Goal: Information Seeking & Learning: Learn about a topic

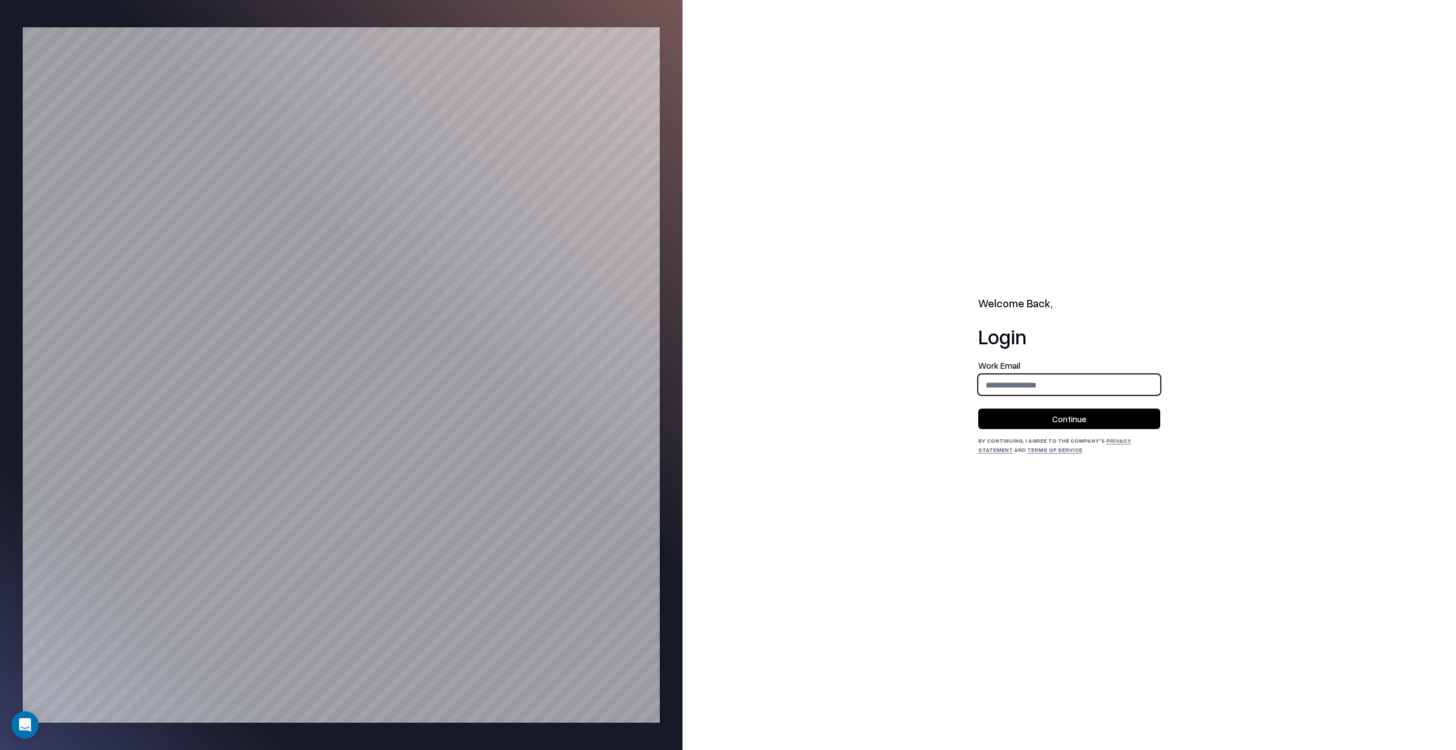
click at [1132, 380] on input "email" at bounding box center [1069, 384] width 181 height 21
type input "**********"
click at [1113, 416] on button "Continue" at bounding box center [1069, 418] width 182 height 20
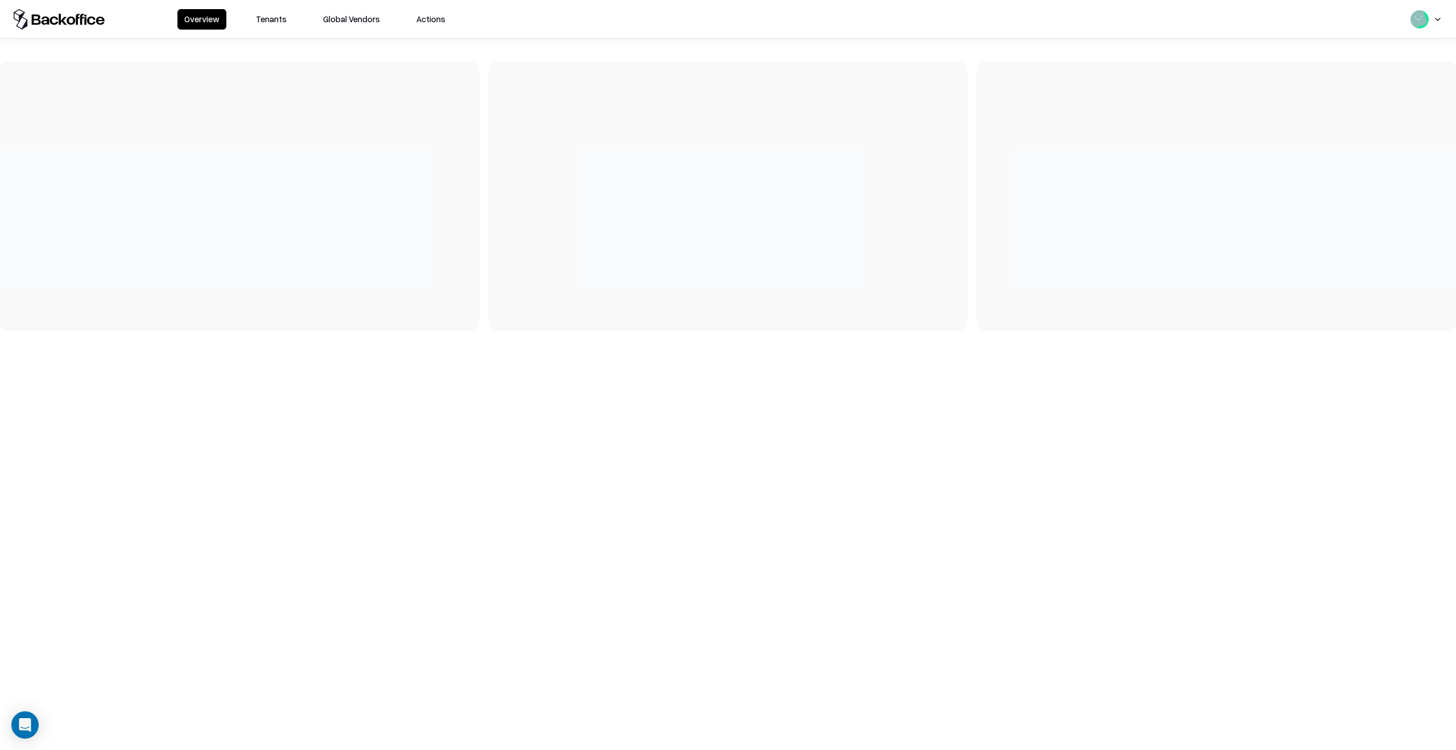
click at [273, 16] on button "Tenants" at bounding box center [271, 19] width 44 height 20
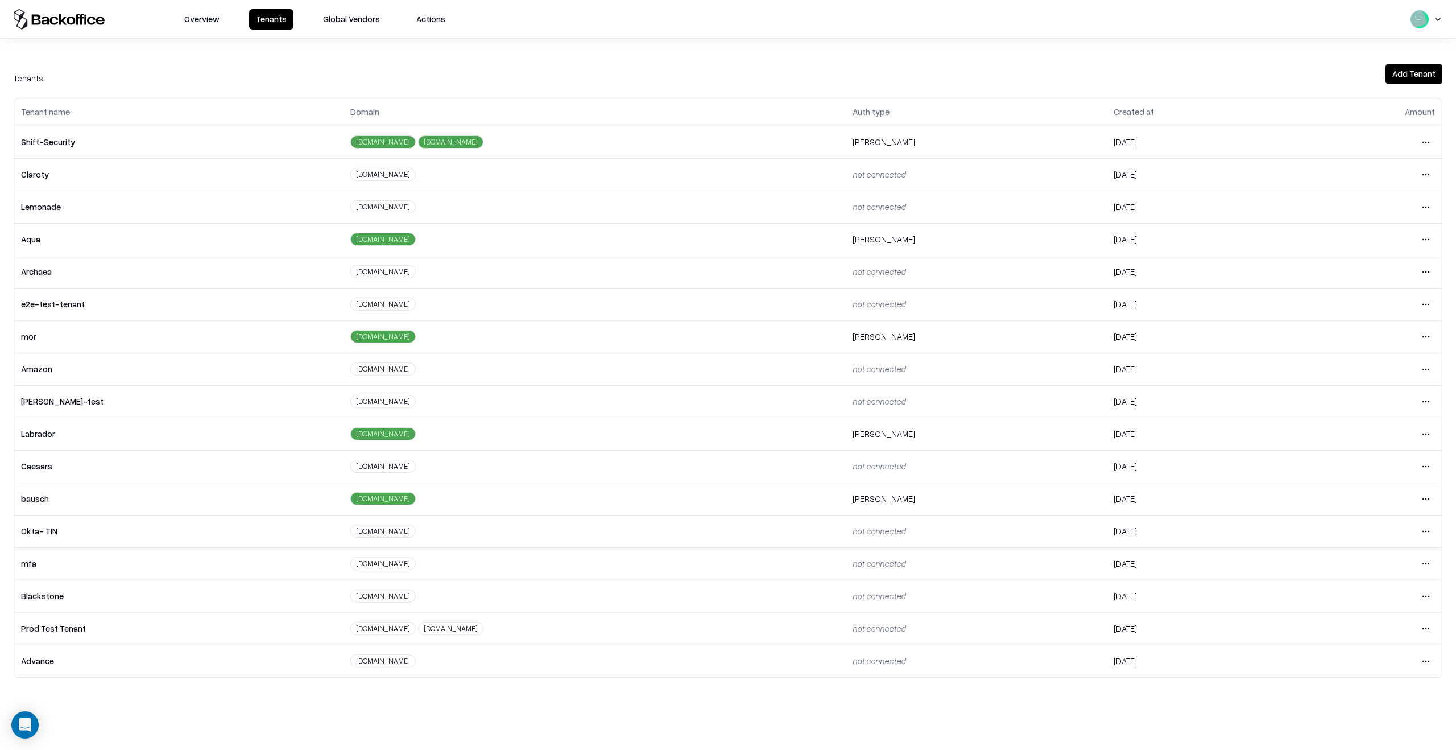
click at [1422, 462] on html "Overview Tenants Global Vendors Actions Tenants Add Tenant Tenant name Domain A…" at bounding box center [728, 375] width 1456 height 750
click at [1357, 563] on div "Login to tenant" at bounding box center [1377, 561] width 123 height 23
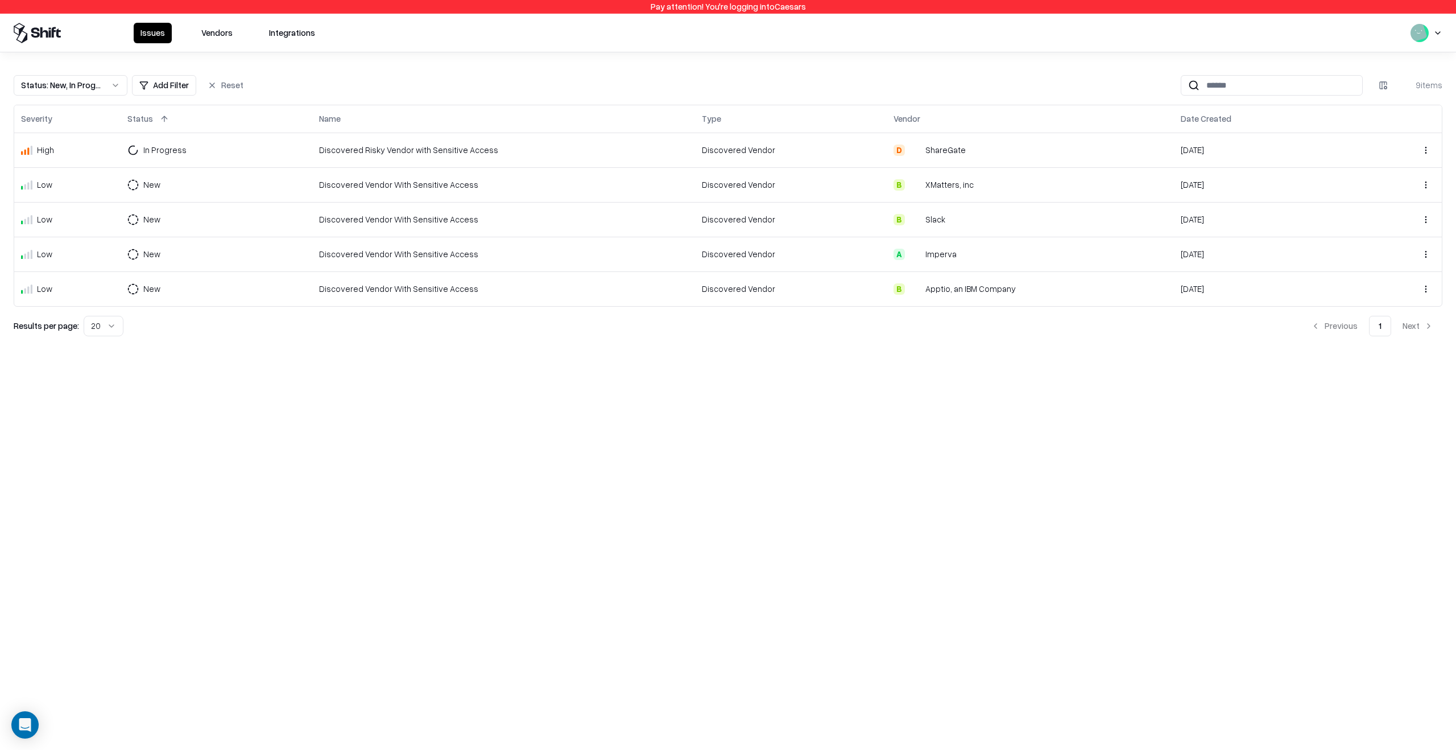
click at [207, 28] on button "Vendors" at bounding box center [216, 33] width 45 height 20
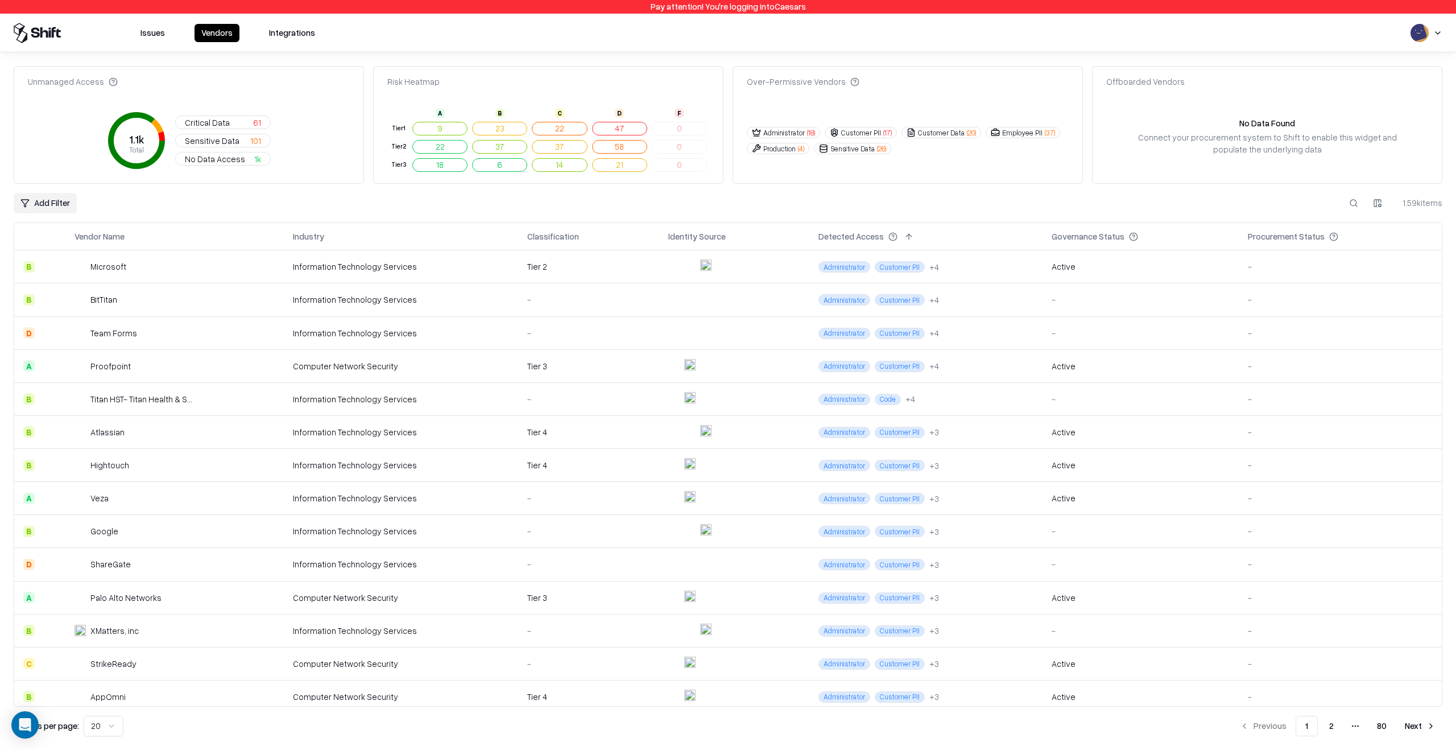
click at [234, 124] on button "Critical Data 61" at bounding box center [223, 122] width 96 height 14
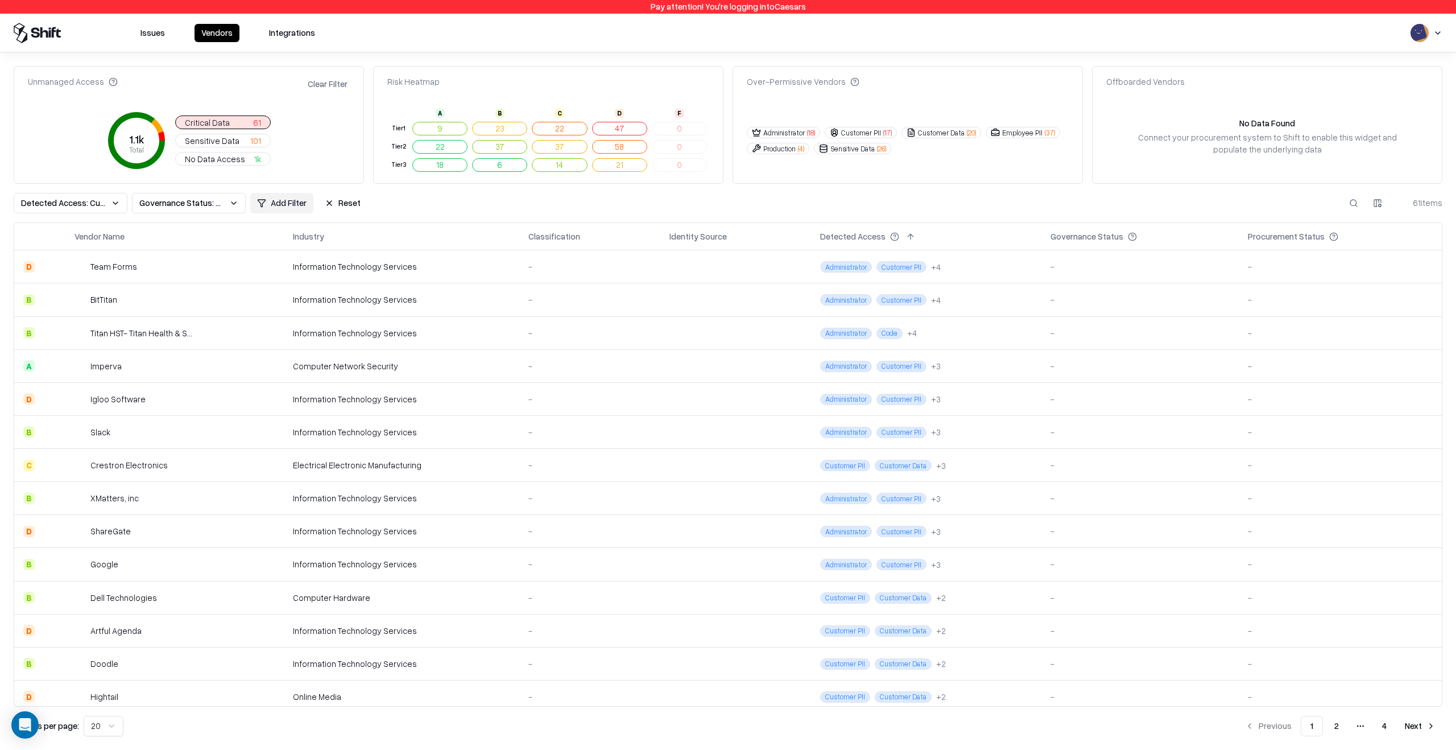
click at [234, 124] on button "Critical Data 61" at bounding box center [223, 122] width 96 height 14
click at [235, 123] on button "Critical Data 61" at bounding box center [223, 122] width 96 height 14
click at [358, 202] on button "Reset" at bounding box center [342, 203] width 49 height 20
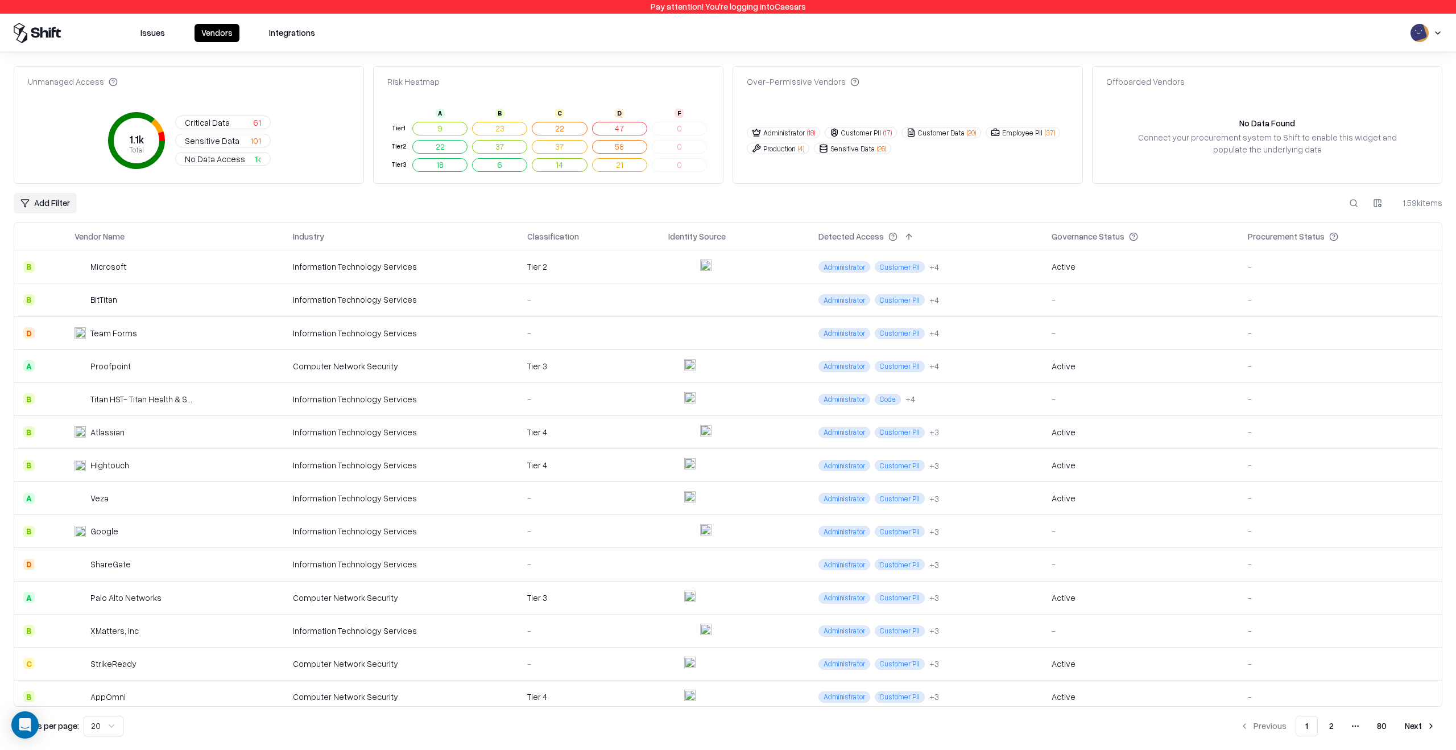
click at [1349, 204] on button at bounding box center [1353, 203] width 20 height 20
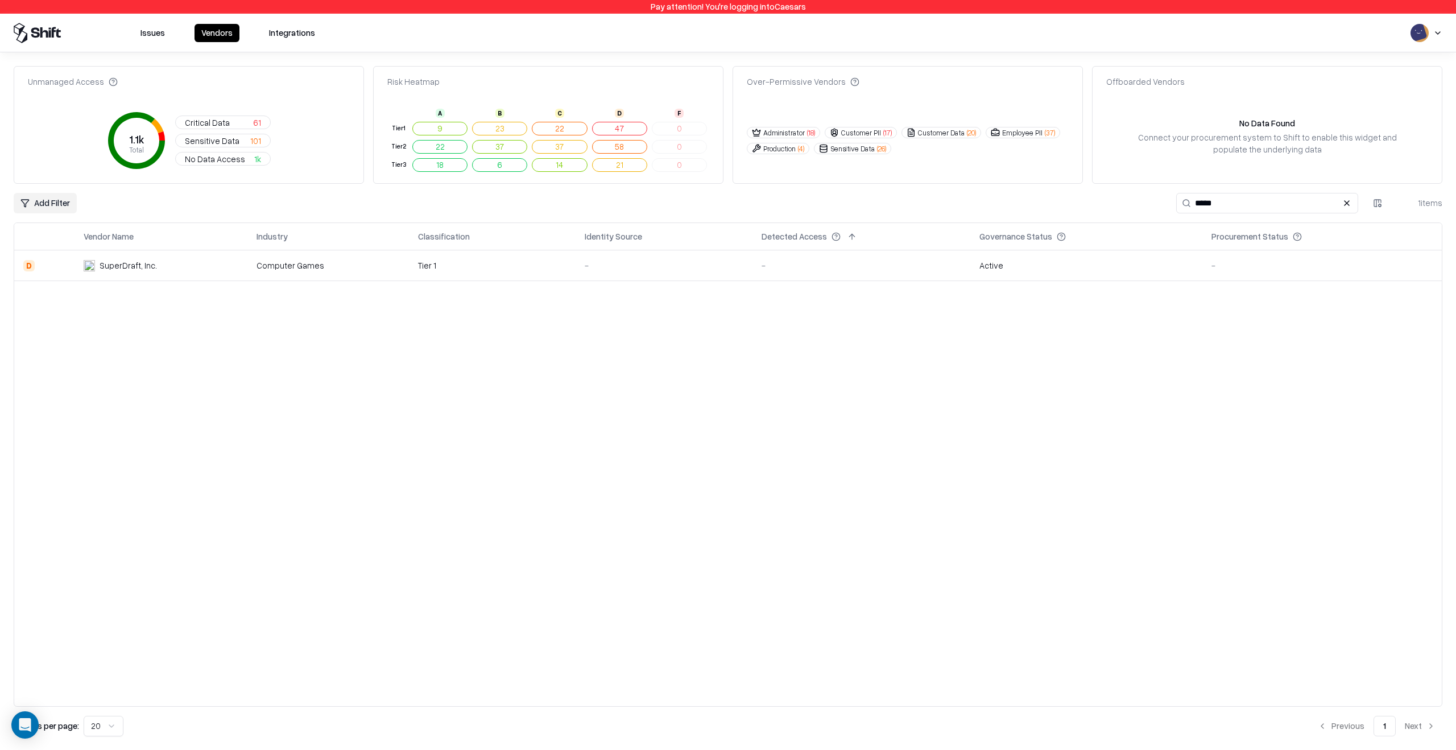
type input "*****"
click at [679, 275] on td "-" at bounding box center [664, 265] width 177 height 31
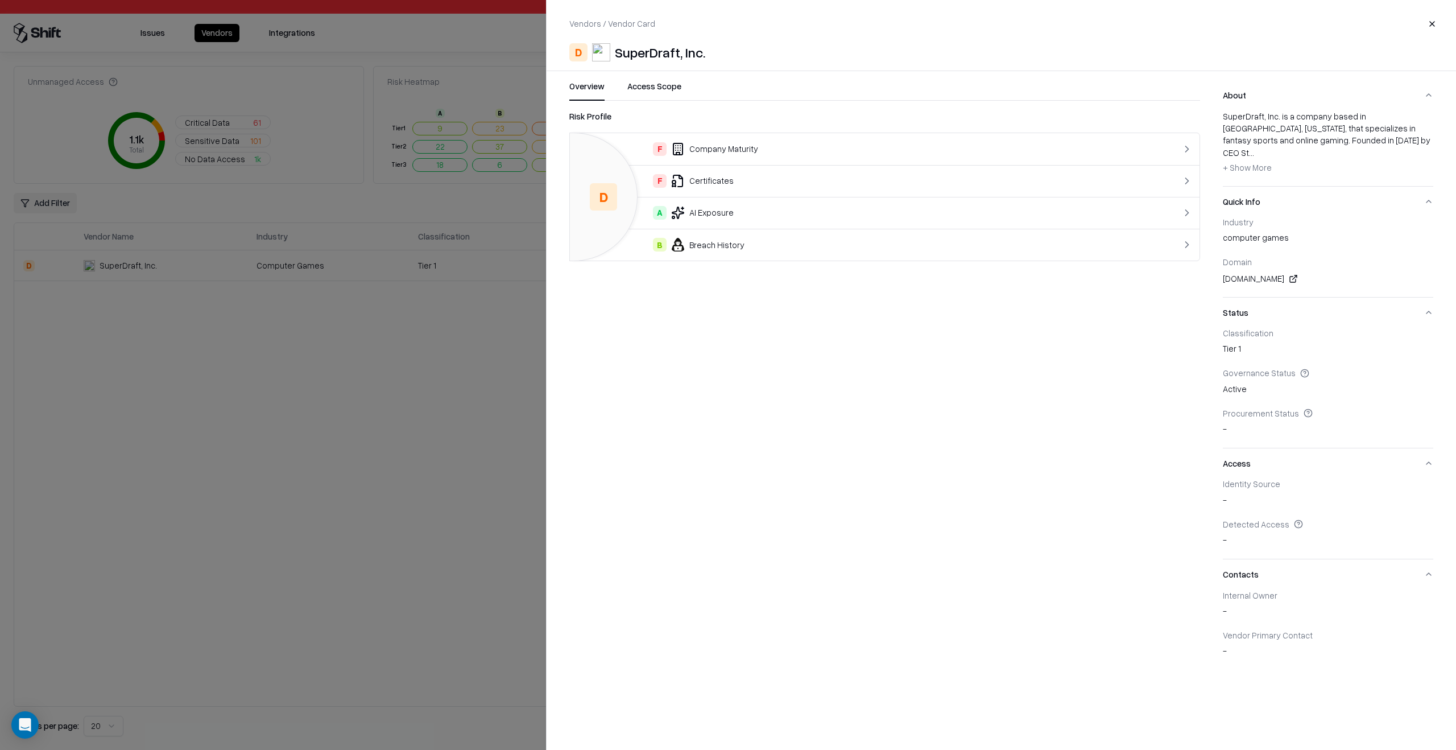
click at [848, 255] on td "B Breach History" at bounding box center [849, 245] width 559 height 32
click at [590, 87] on button "Overview" at bounding box center [586, 90] width 35 height 20
click at [828, 140] on td "Data Breach" at bounding box center [768, 149] width 396 height 32
click at [645, 82] on button "Access Scope" at bounding box center [654, 90] width 54 height 20
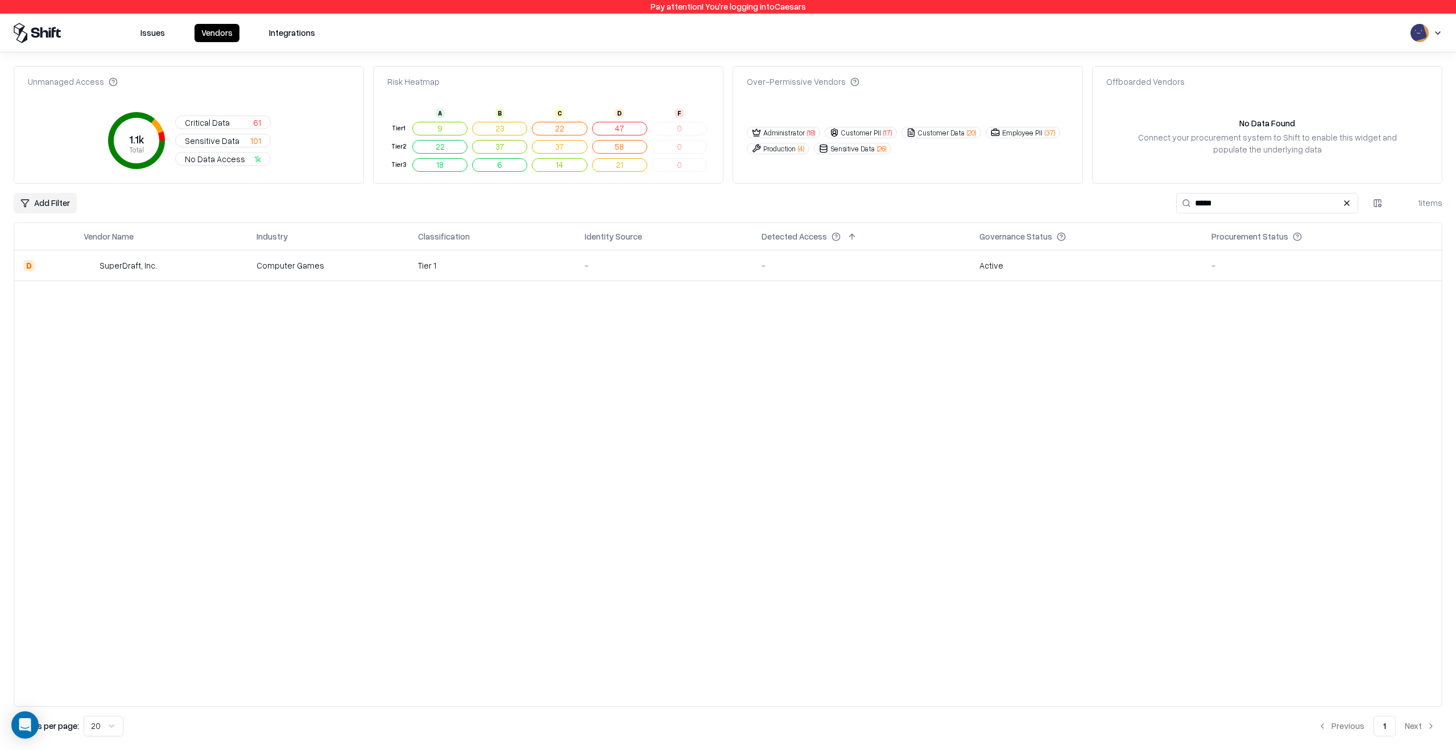
click at [1300, 199] on input "*****" at bounding box center [1267, 203] width 182 height 20
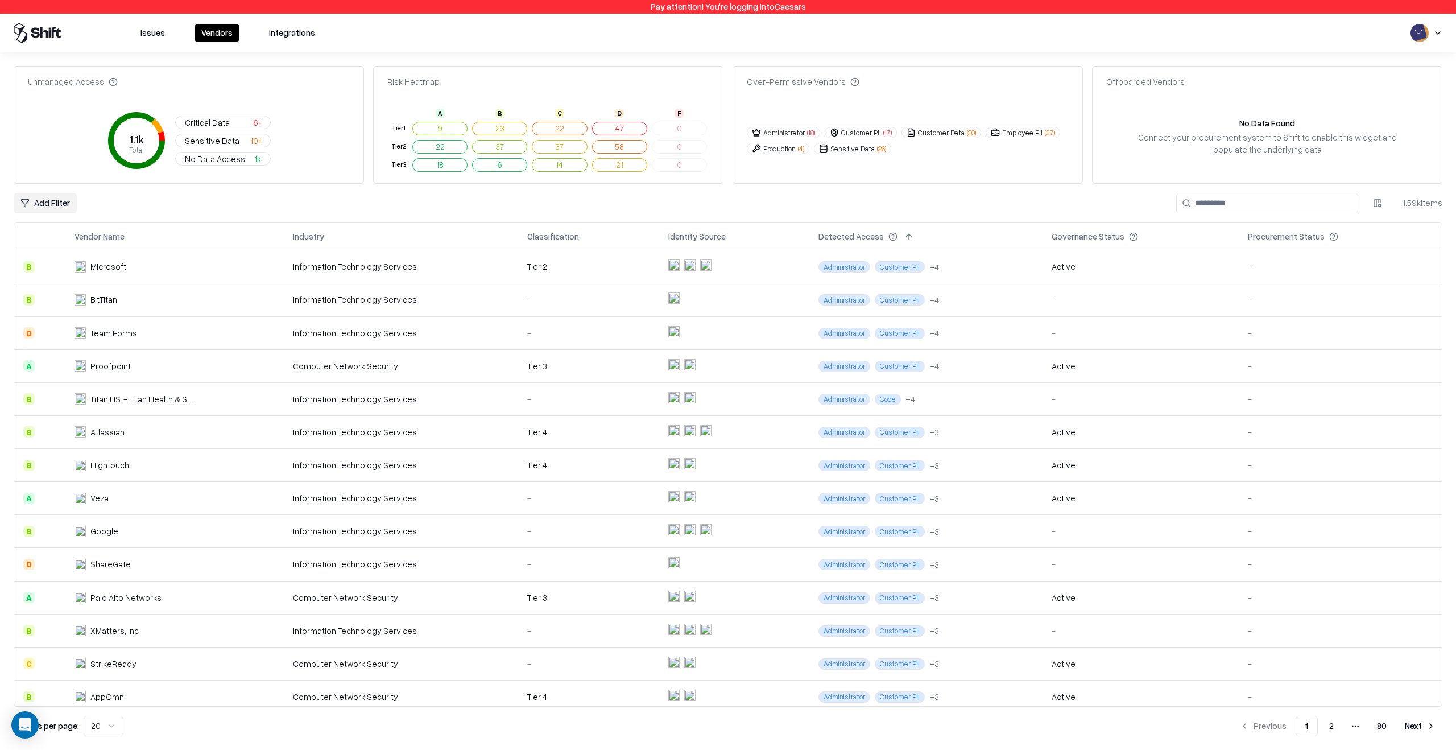
click at [1213, 205] on input at bounding box center [1267, 203] width 182 height 20
type input "*****"
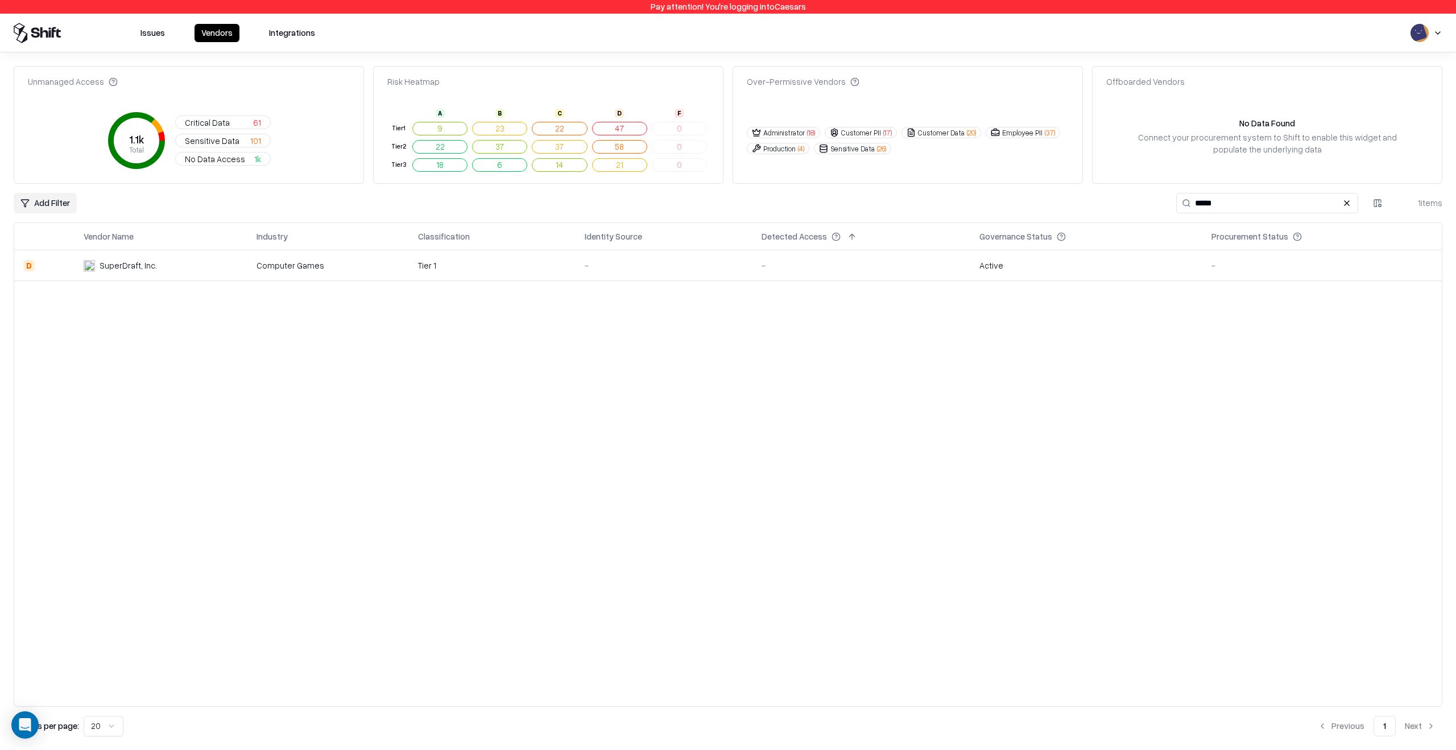
click at [760, 272] on td "-" at bounding box center [861, 265] width 218 height 31
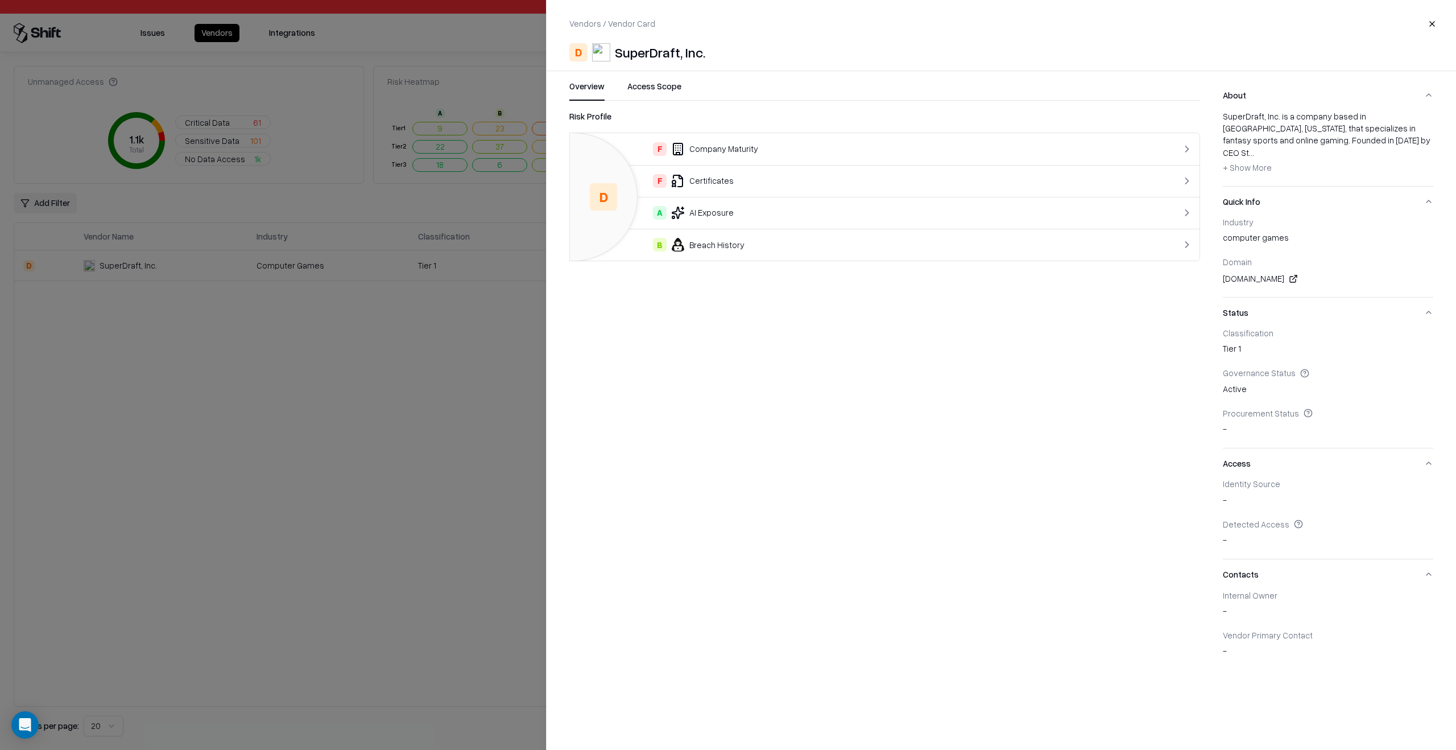
click at [867, 251] on div "B Breach History" at bounding box center [849, 245] width 541 height 14
click at [444, 463] on div at bounding box center [728, 375] width 1456 height 750
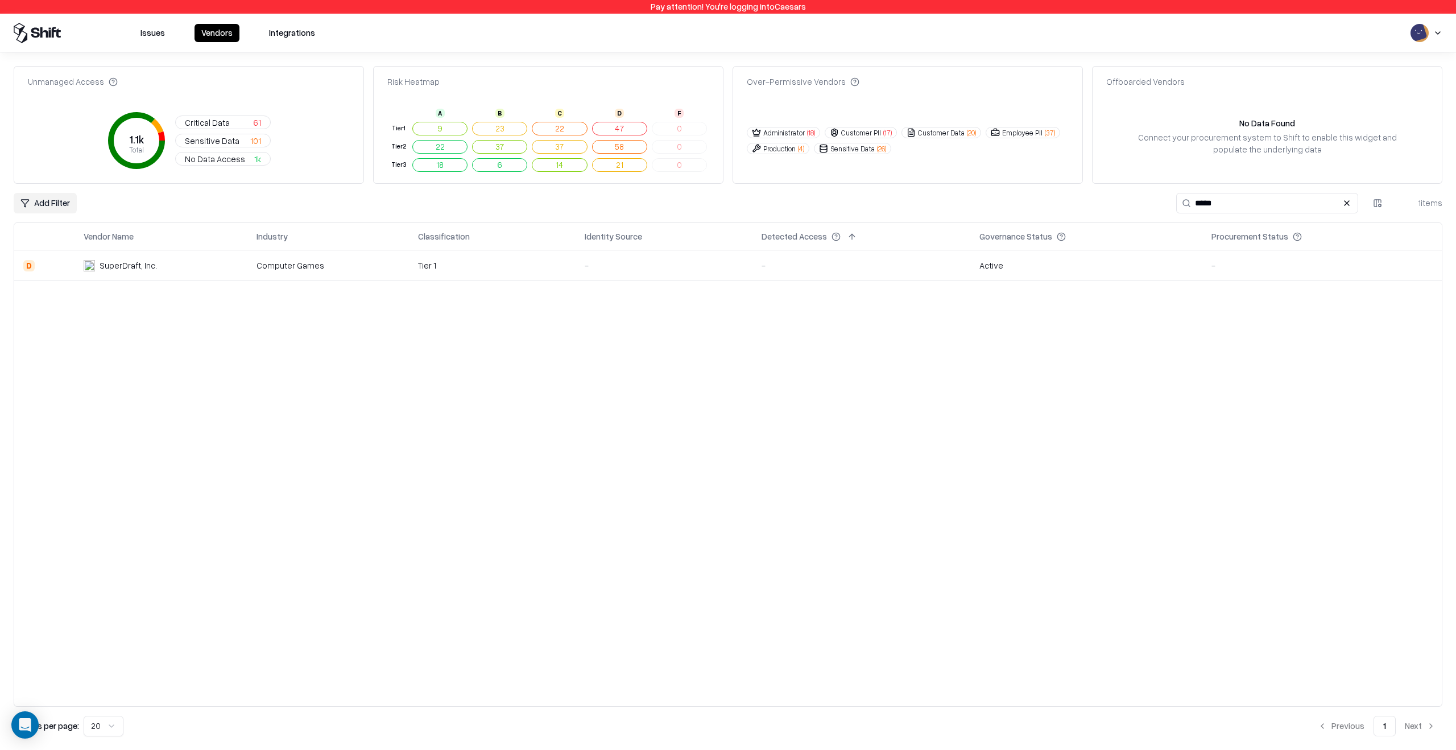
click at [151, 33] on button "Issues" at bounding box center [153, 33] width 38 height 18
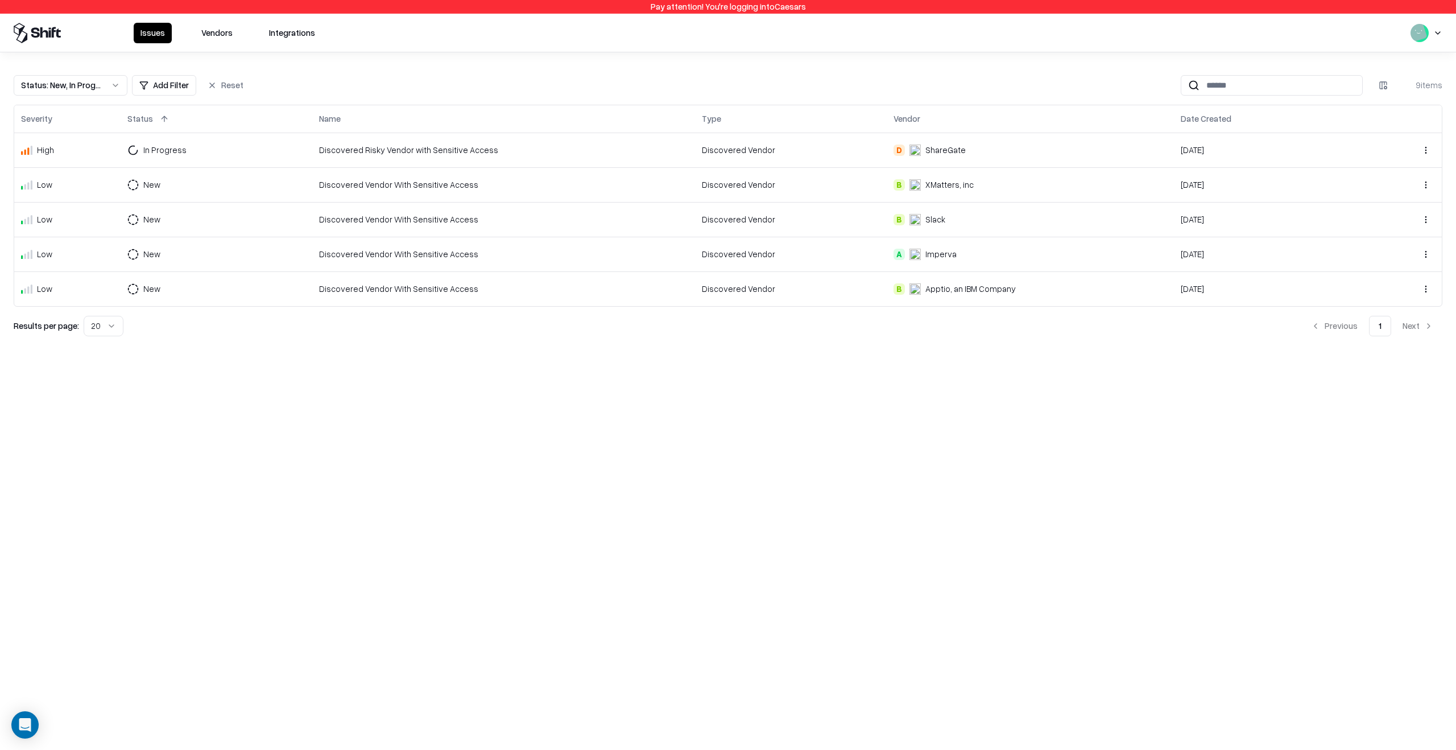
click at [541, 442] on div "Pay attention! You're logging into Caesars Issues Vendors Integrations Status :…" at bounding box center [728, 375] width 1456 height 750
click at [546, 302] on td "Discovered Vendor With Sensitive Access" at bounding box center [503, 288] width 383 height 35
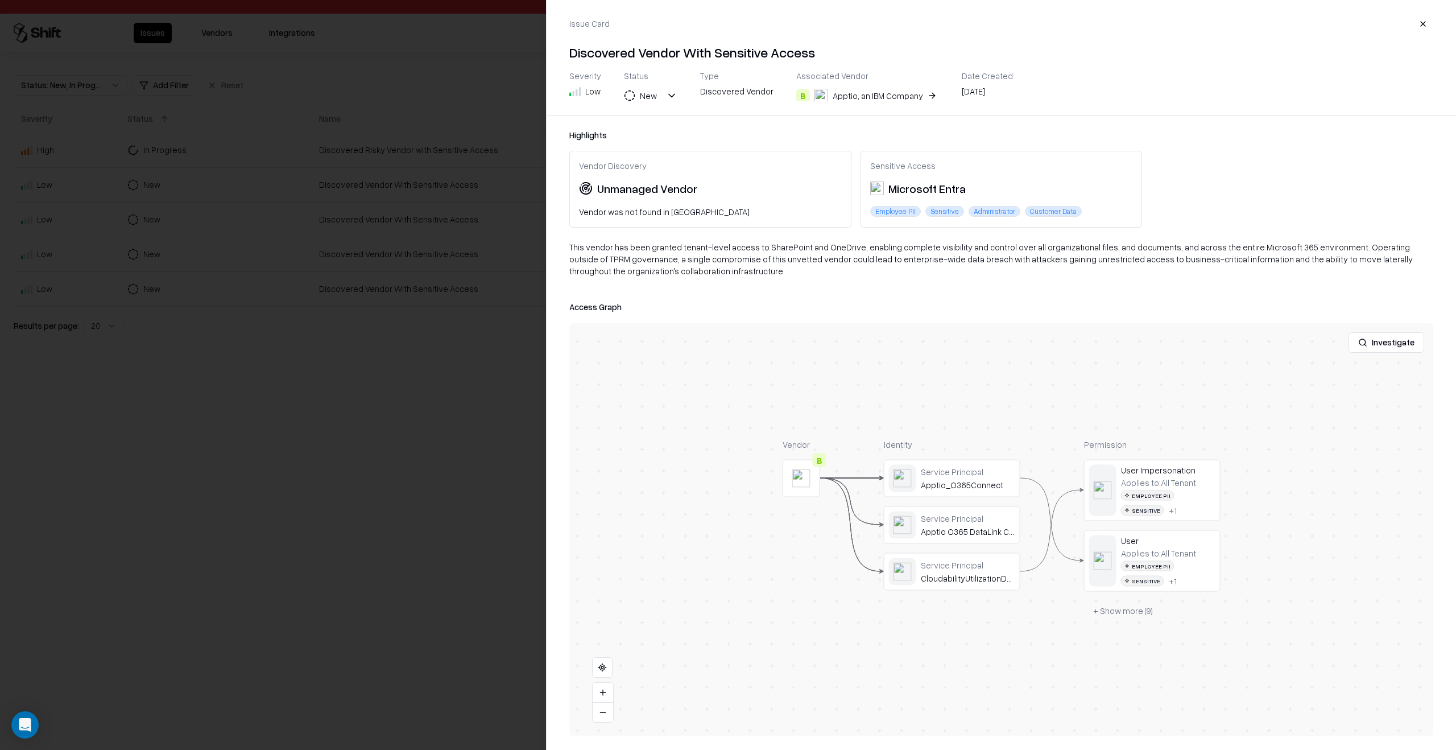
click at [0, 0] on div at bounding box center [0, 0] width 0 height 0
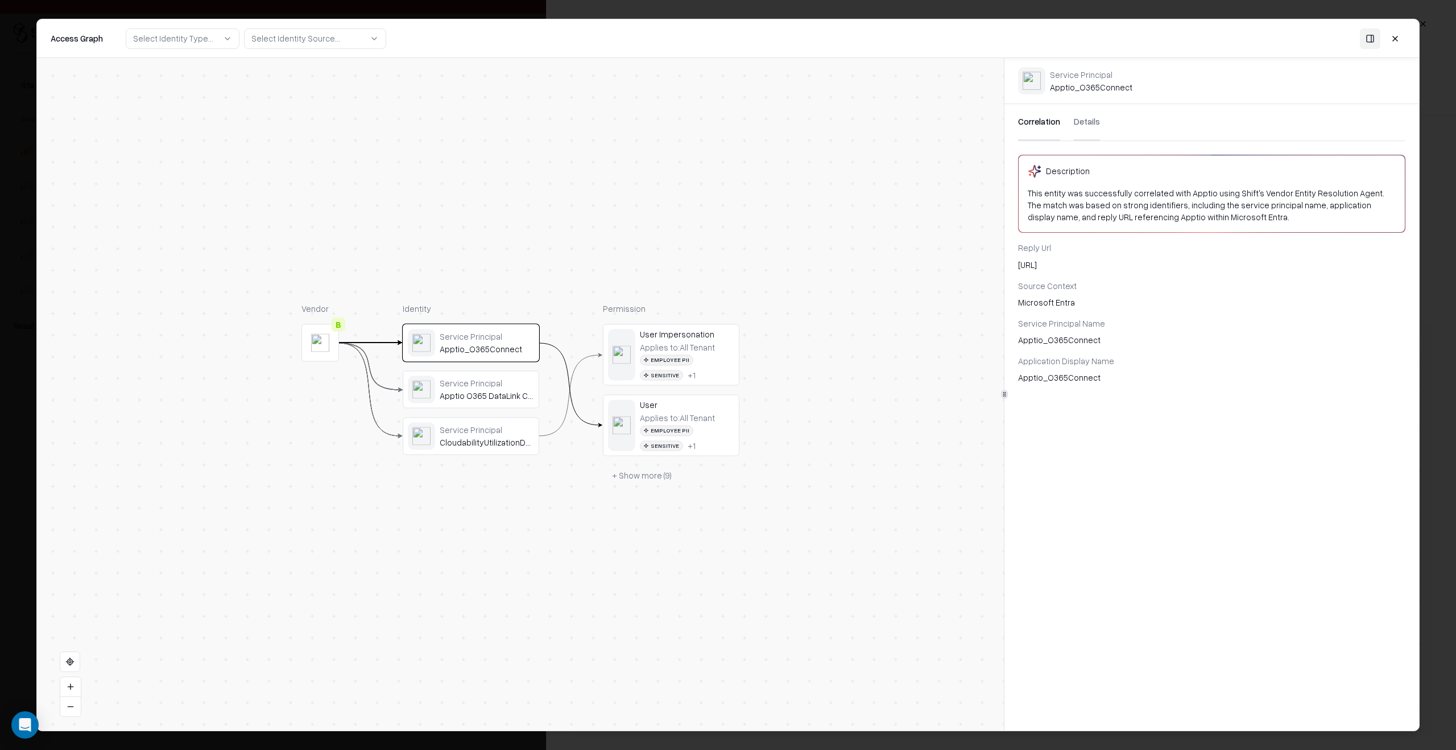
click at [456, 386] on div "Service Principal" at bounding box center [487, 383] width 94 height 10
click at [472, 439] on div "CloudabilityUtilizationDataCollector" at bounding box center [487, 442] width 94 height 10
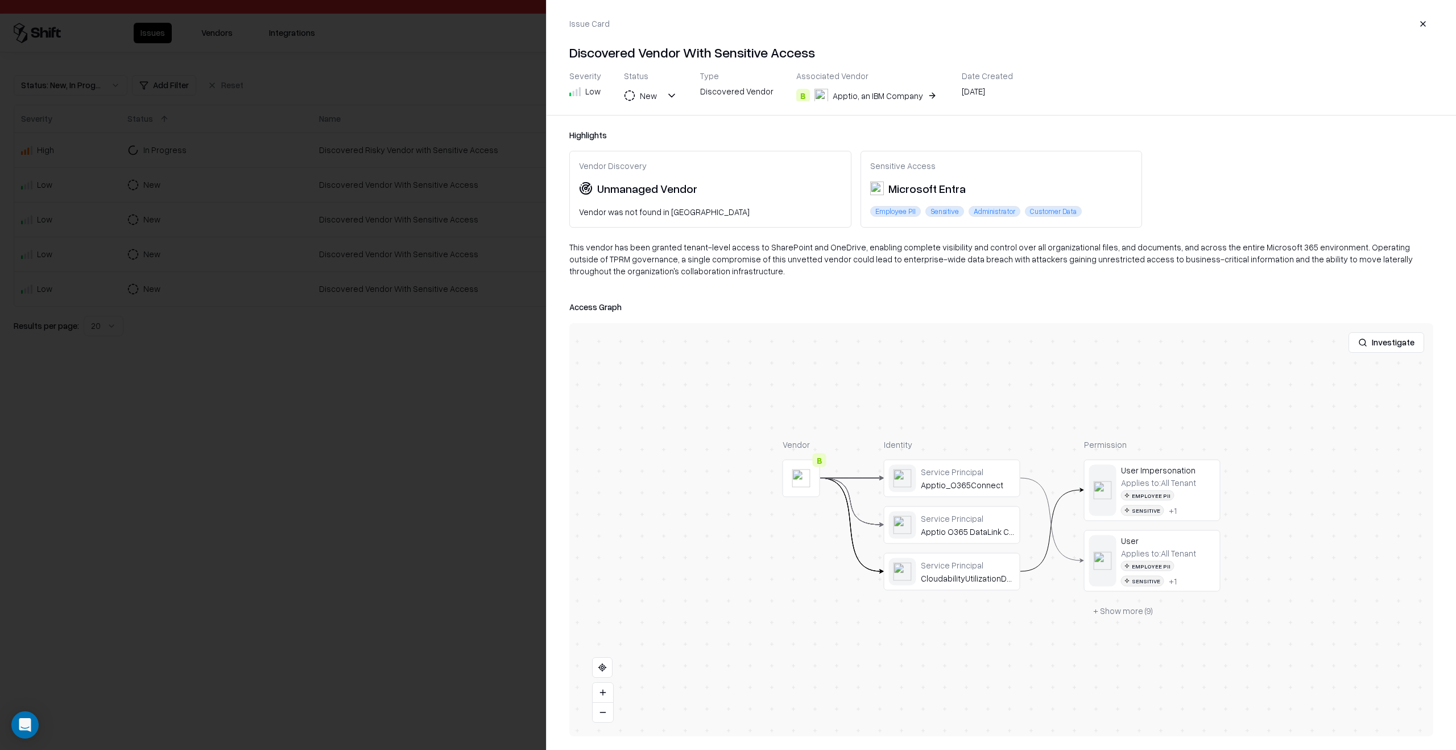
click at [466, 438] on div at bounding box center [728, 375] width 1456 height 750
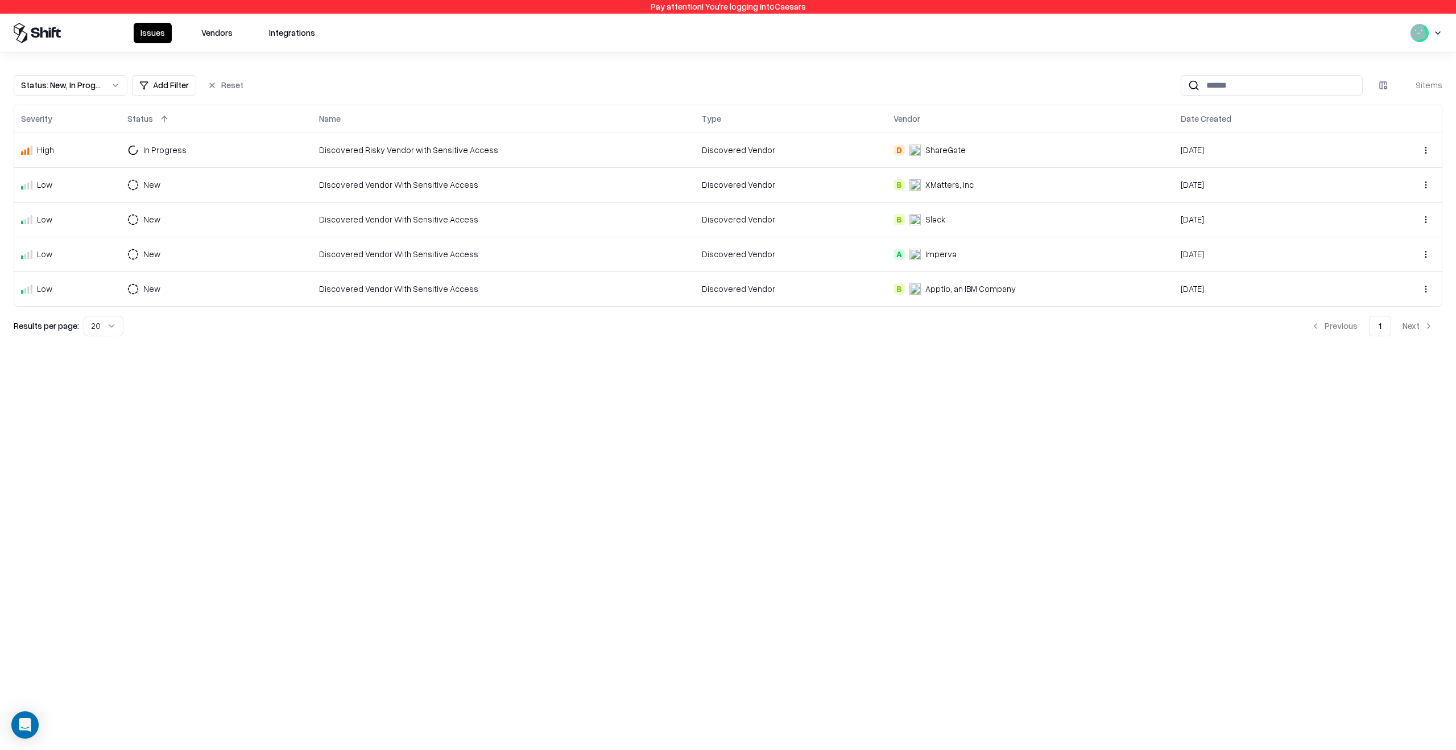
click at [446, 194] on td "Discovered Vendor With Sensitive Access" at bounding box center [503, 184] width 383 height 35
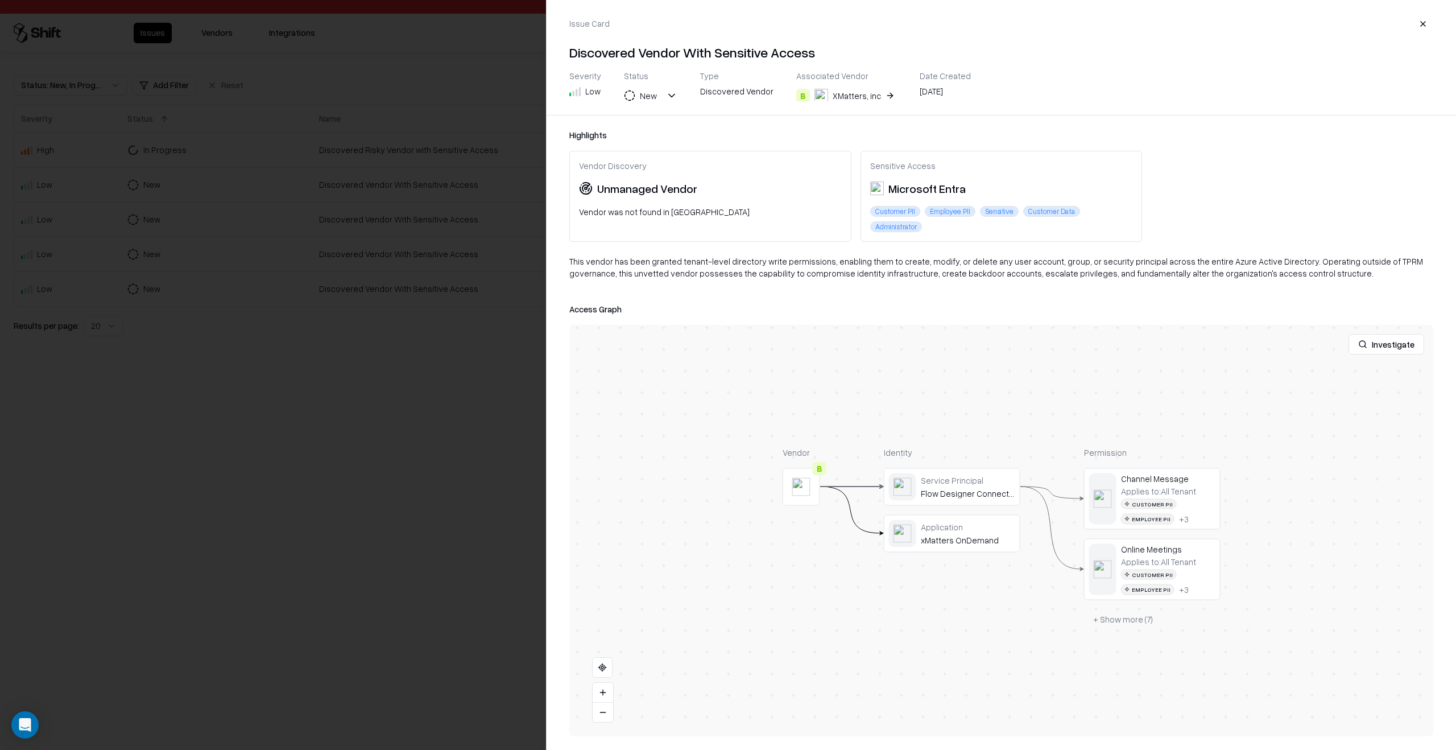
click at [369, 506] on div at bounding box center [728, 375] width 1456 height 750
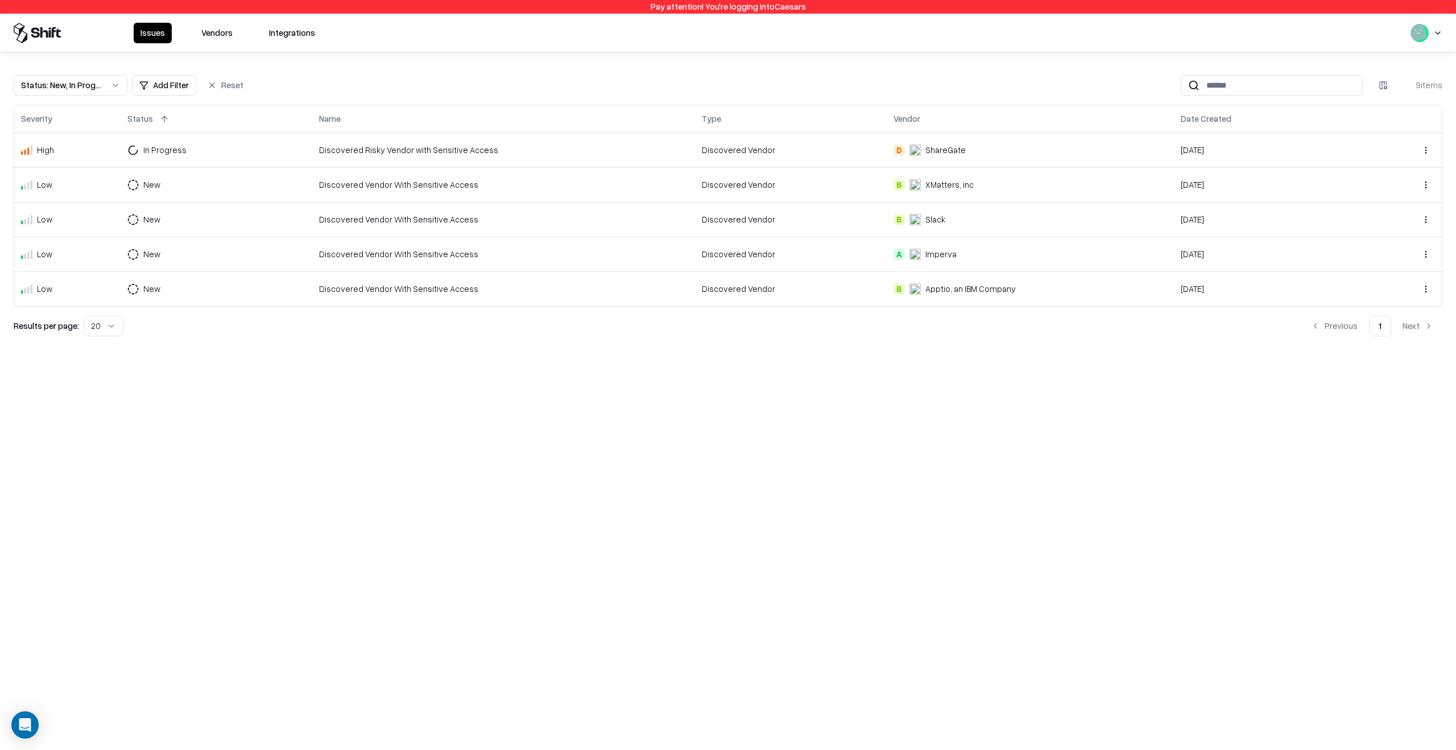
click at [727, 394] on div "Pay attention! You're logging into Caesars Issues Vendors Integrations Status :…" at bounding box center [728, 375] width 1456 height 750
click at [1426, 31] on html "Pay attention! You're logging into Caesars Issues Vendors Integrations Status :…" at bounding box center [728, 375] width 1456 height 750
click at [1388, 86] on div "Log out" at bounding box center [1412, 91] width 189 height 23
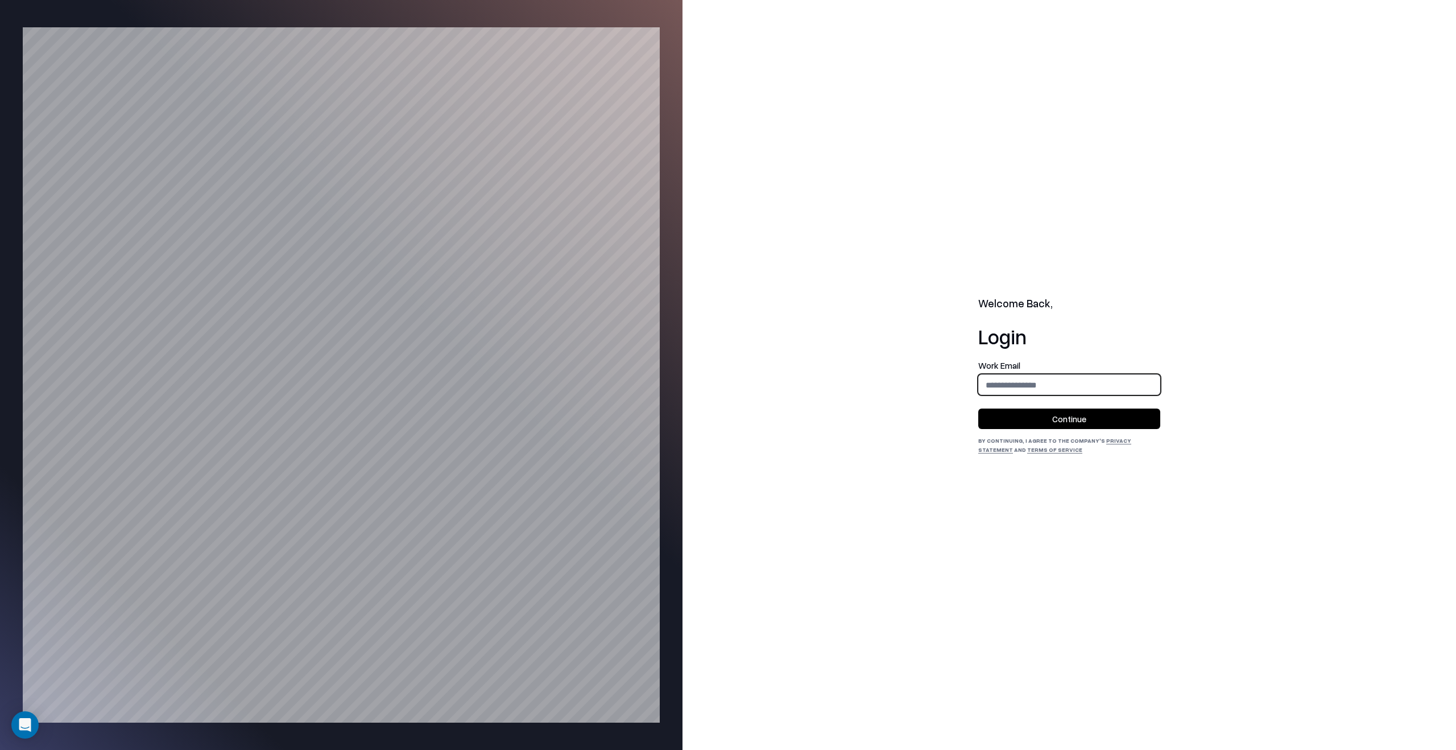
click at [1092, 388] on input "email" at bounding box center [1069, 384] width 181 height 21
type input "**********"
click at [1087, 411] on button "Continue" at bounding box center [1069, 418] width 182 height 20
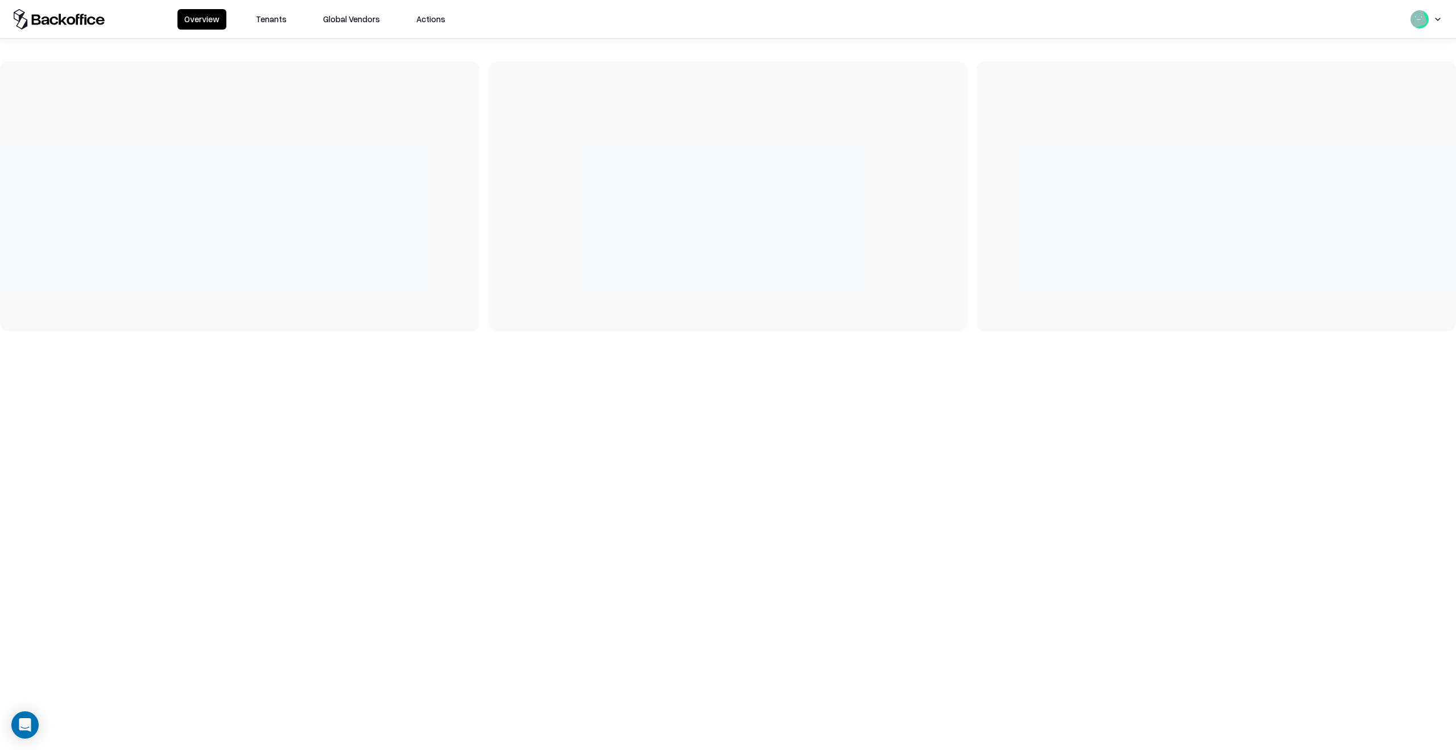
click at [281, 19] on button "Tenants" at bounding box center [271, 19] width 44 height 20
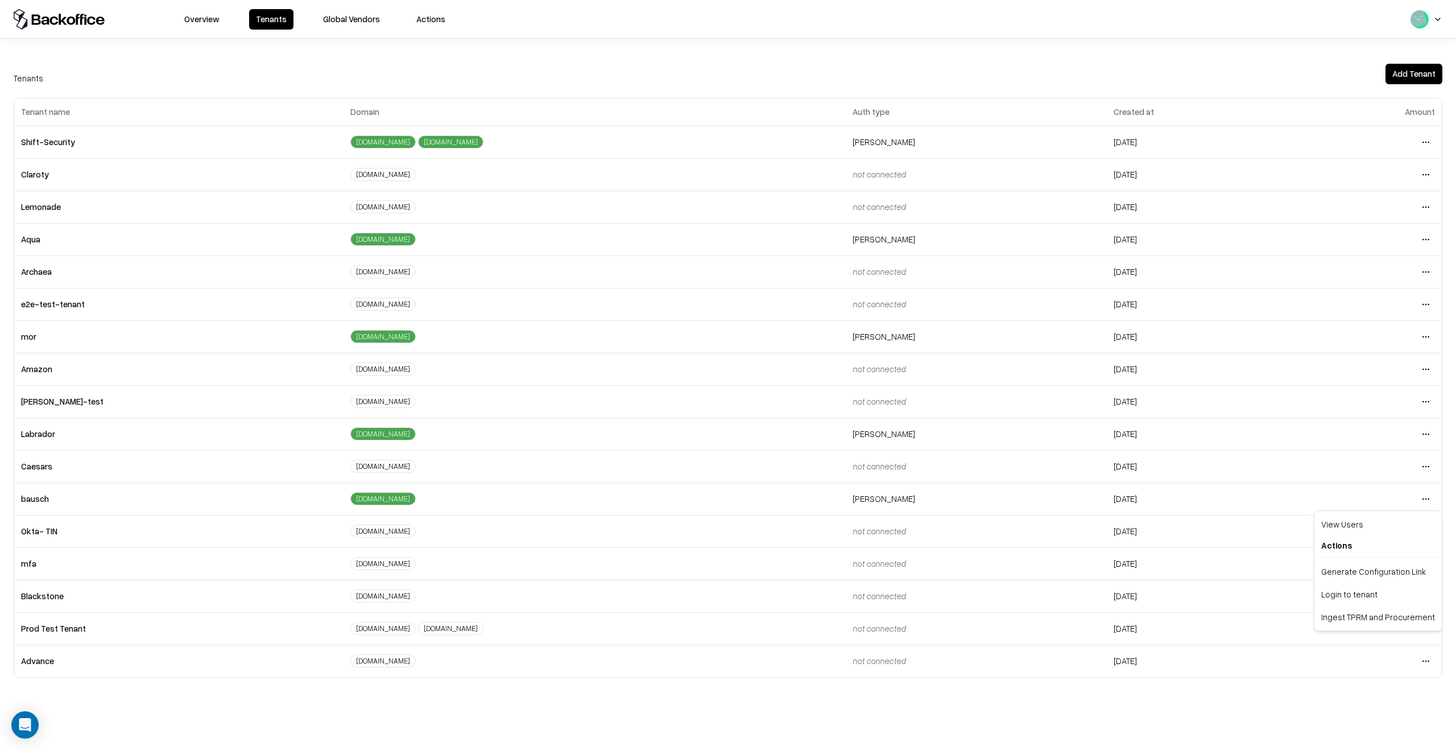
click at [1421, 499] on html "Overview Tenants Global Vendors Actions Tenants Add Tenant Tenant name Domain A…" at bounding box center [728, 375] width 1456 height 750
click at [1357, 591] on div "Login to tenant" at bounding box center [1377, 593] width 123 height 23
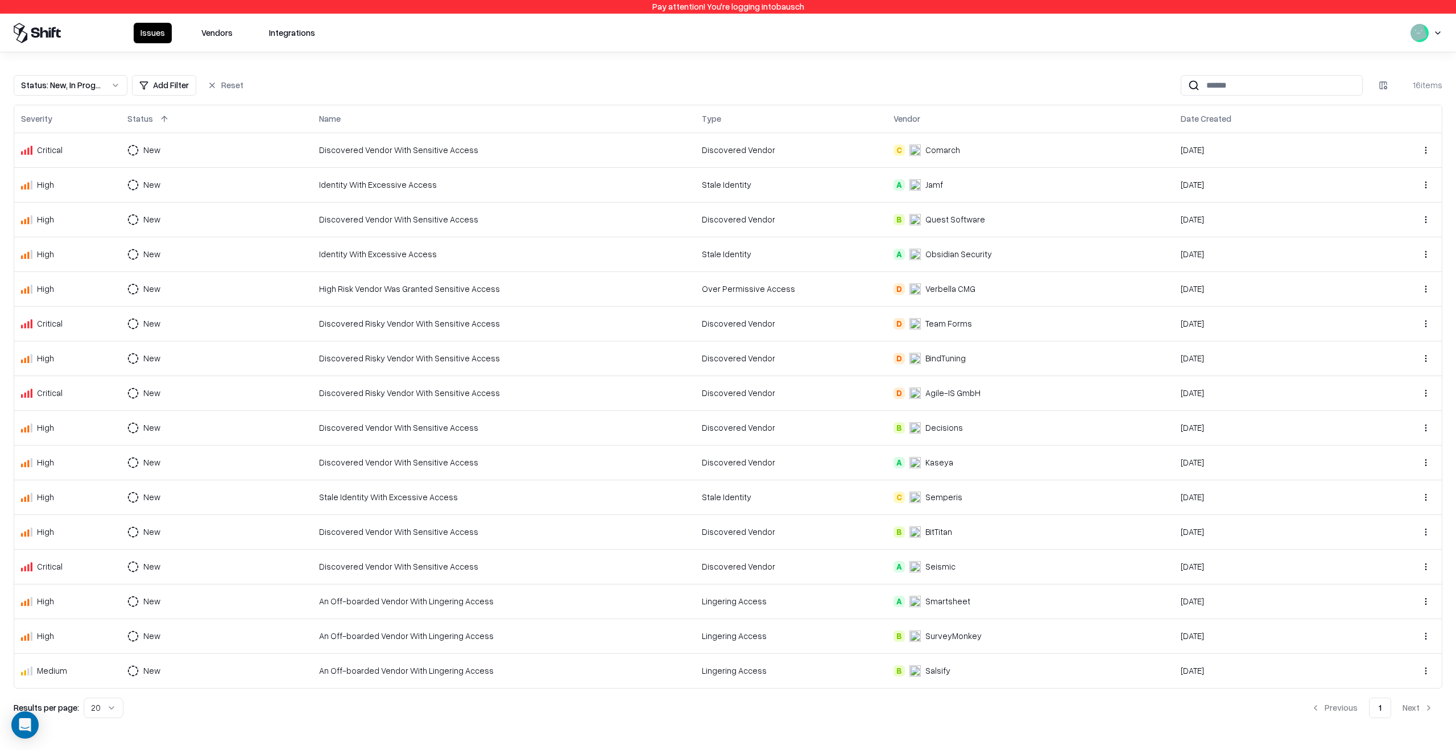
click at [218, 30] on button "Vendors" at bounding box center [216, 33] width 45 height 20
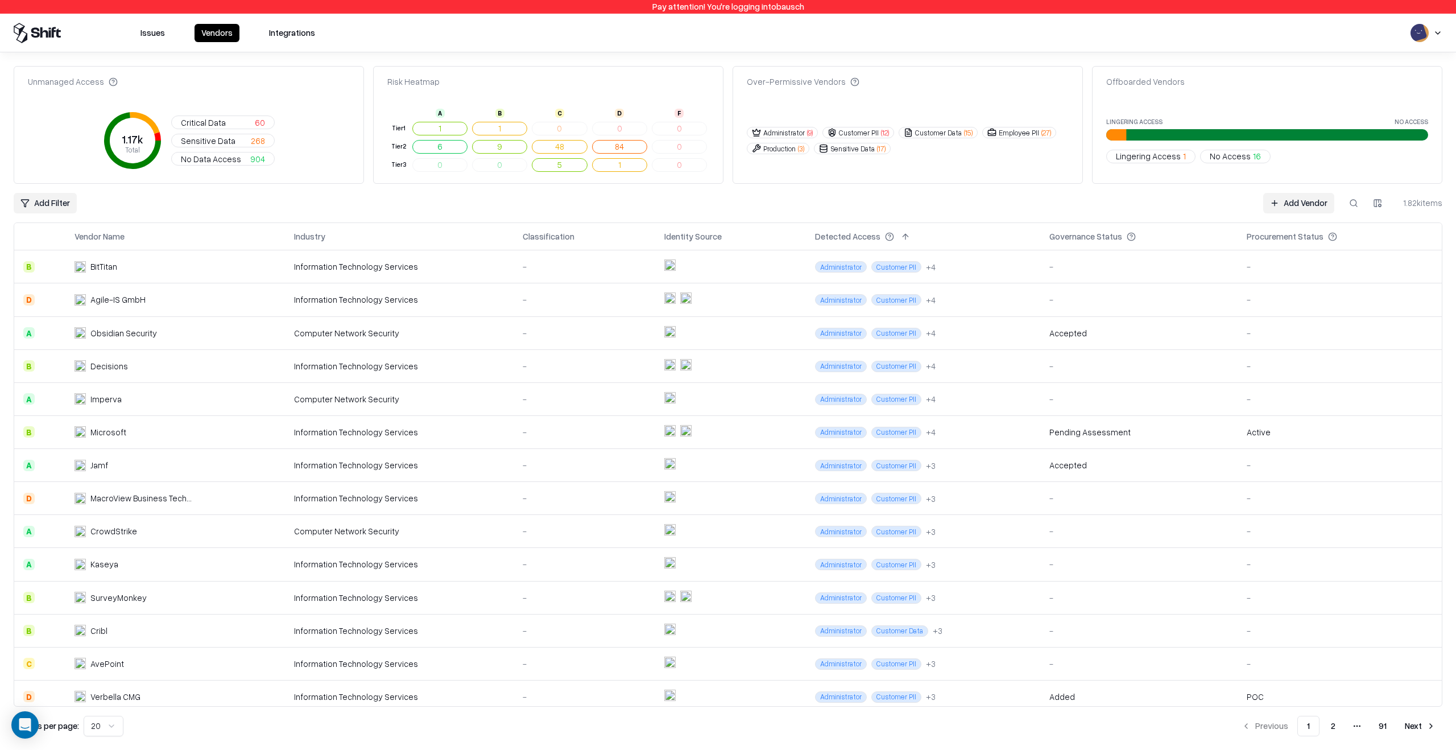
click at [1354, 202] on button at bounding box center [1353, 203] width 20 height 20
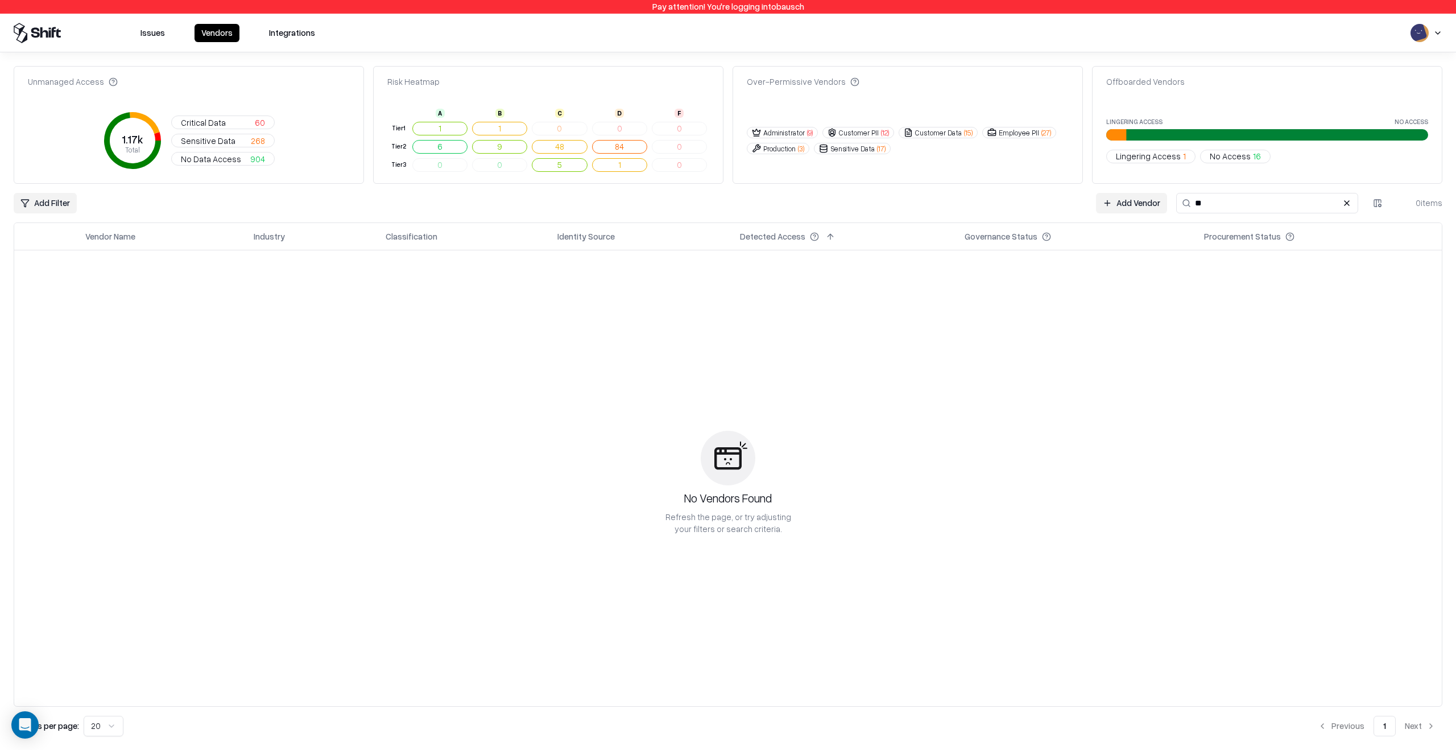
type input "*"
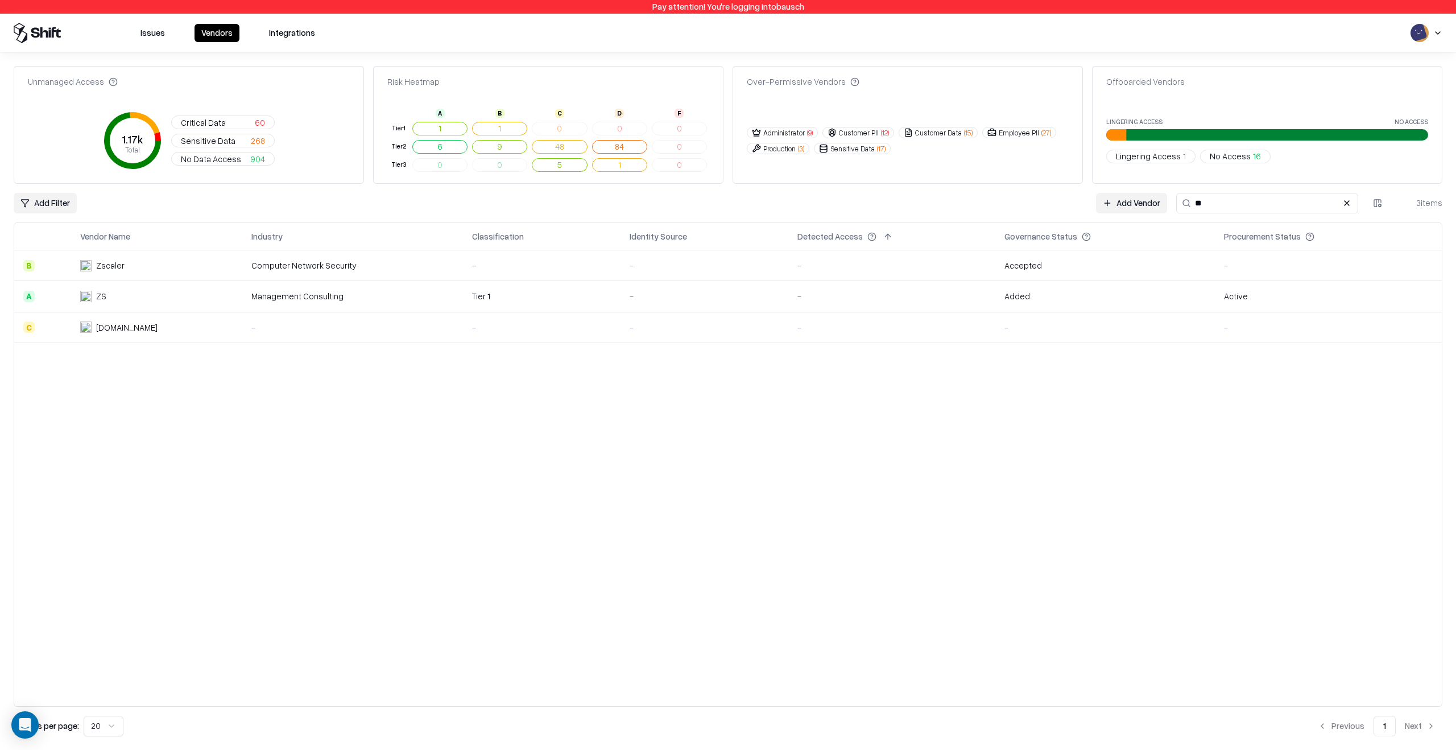
type input "**"
click at [183, 294] on div "ZS" at bounding box center [139, 296] width 118 height 12
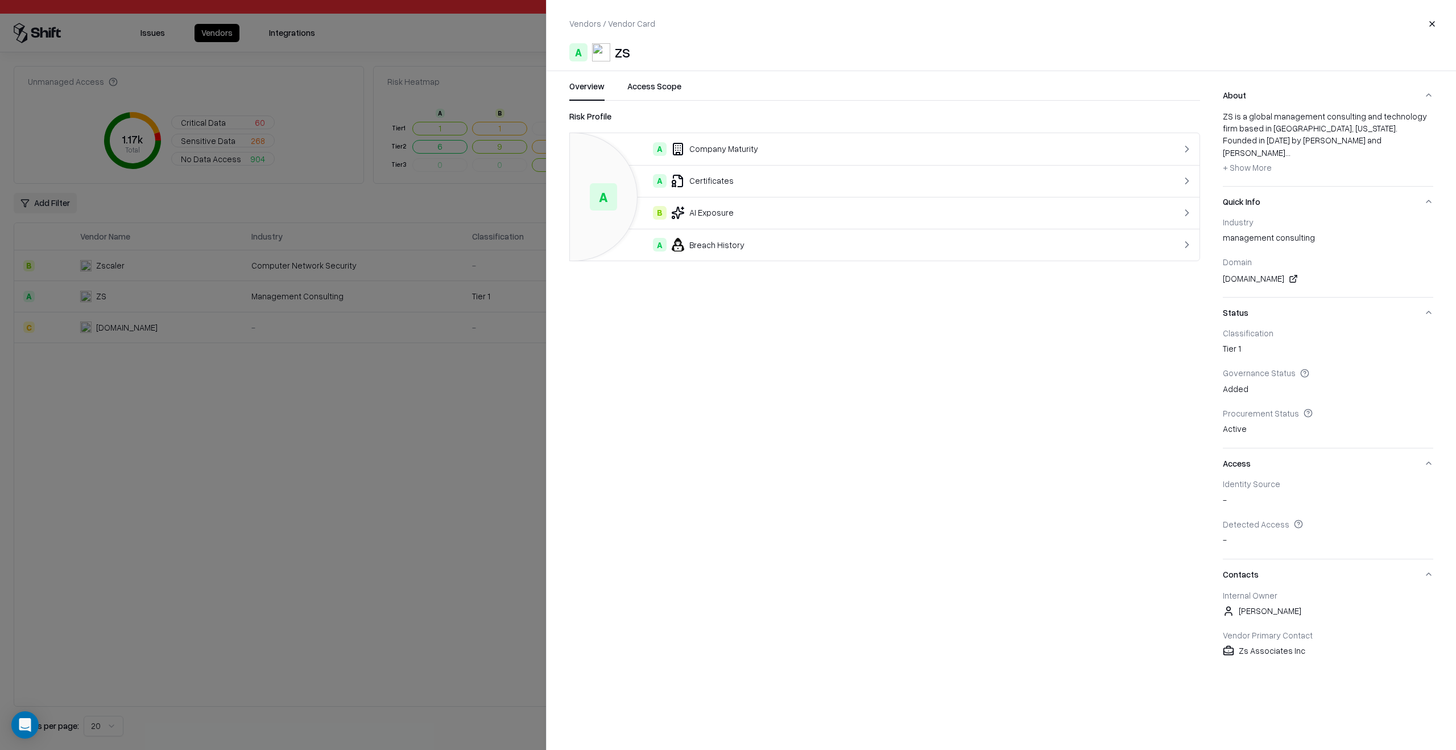
click at [1253, 605] on span "[PERSON_NAME]" at bounding box center [1270, 611] width 63 height 12
click at [1435, 558] on div "About ZS is a global management consulting and technology firm based in [GEOGRA…" at bounding box center [1339, 374] width 233 height 589
click at [1423, 564] on button "Contacts" at bounding box center [1328, 574] width 210 height 30
click at [1425, 562] on button "Contacts" at bounding box center [1328, 574] width 210 height 30
click at [1259, 605] on span "[PERSON_NAME]" at bounding box center [1270, 611] width 63 height 12
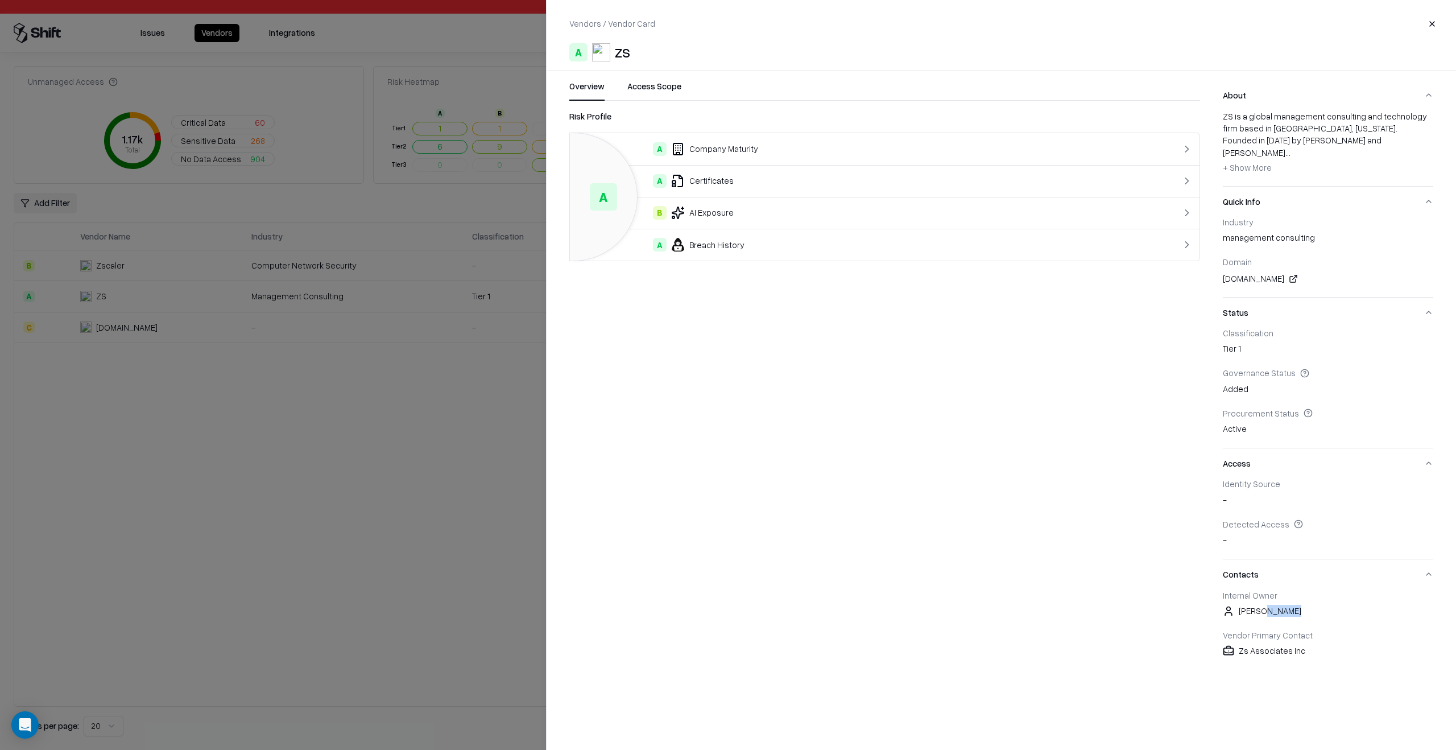
click at [1259, 605] on span "[PERSON_NAME]" at bounding box center [1270, 611] width 63 height 12
click at [1205, 562] on div "Overview Access Scope Risk Profile A A Company Maturity A Certificates B AI Exp…" at bounding box center [1000, 374] width 909 height 589
click at [478, 546] on div at bounding box center [728, 375] width 1456 height 750
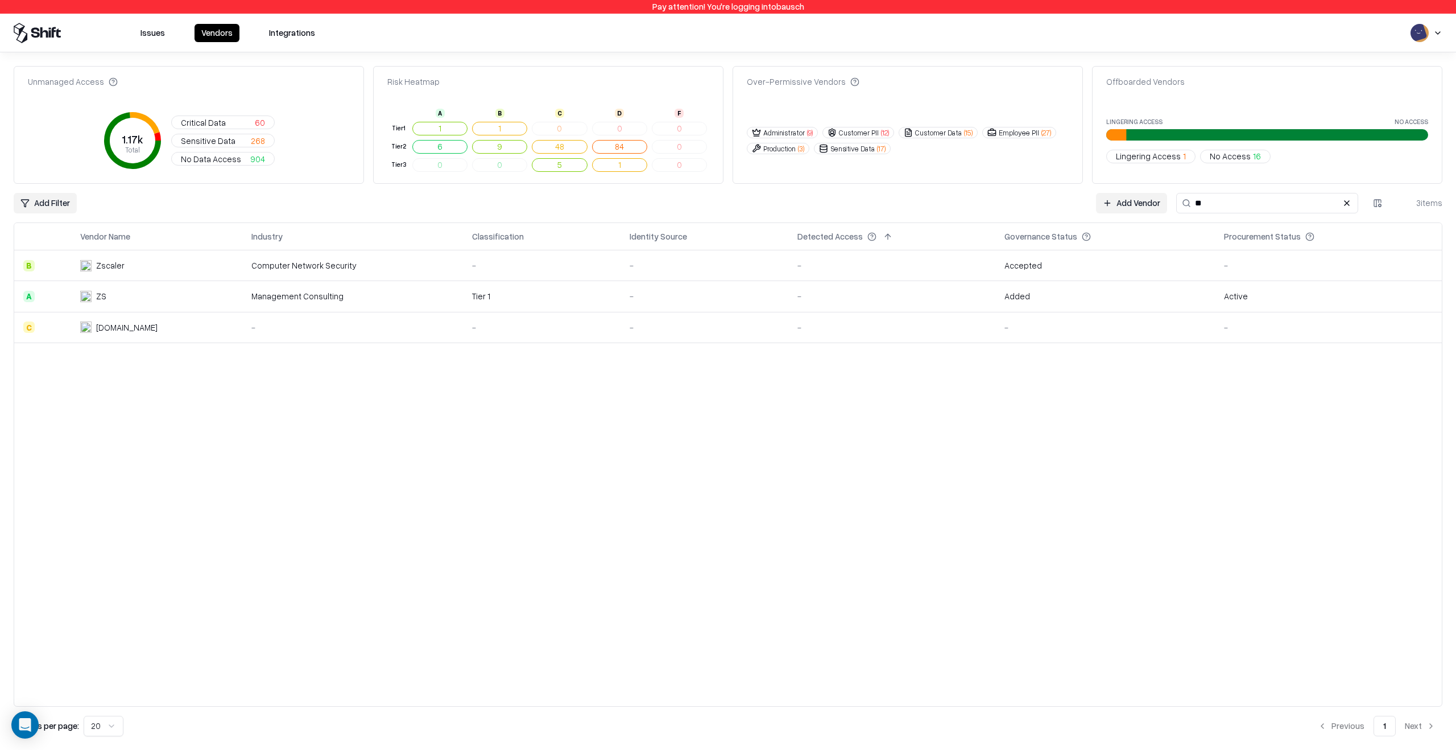
click at [442, 262] on div "Computer Network Security" at bounding box center [352, 265] width 202 height 12
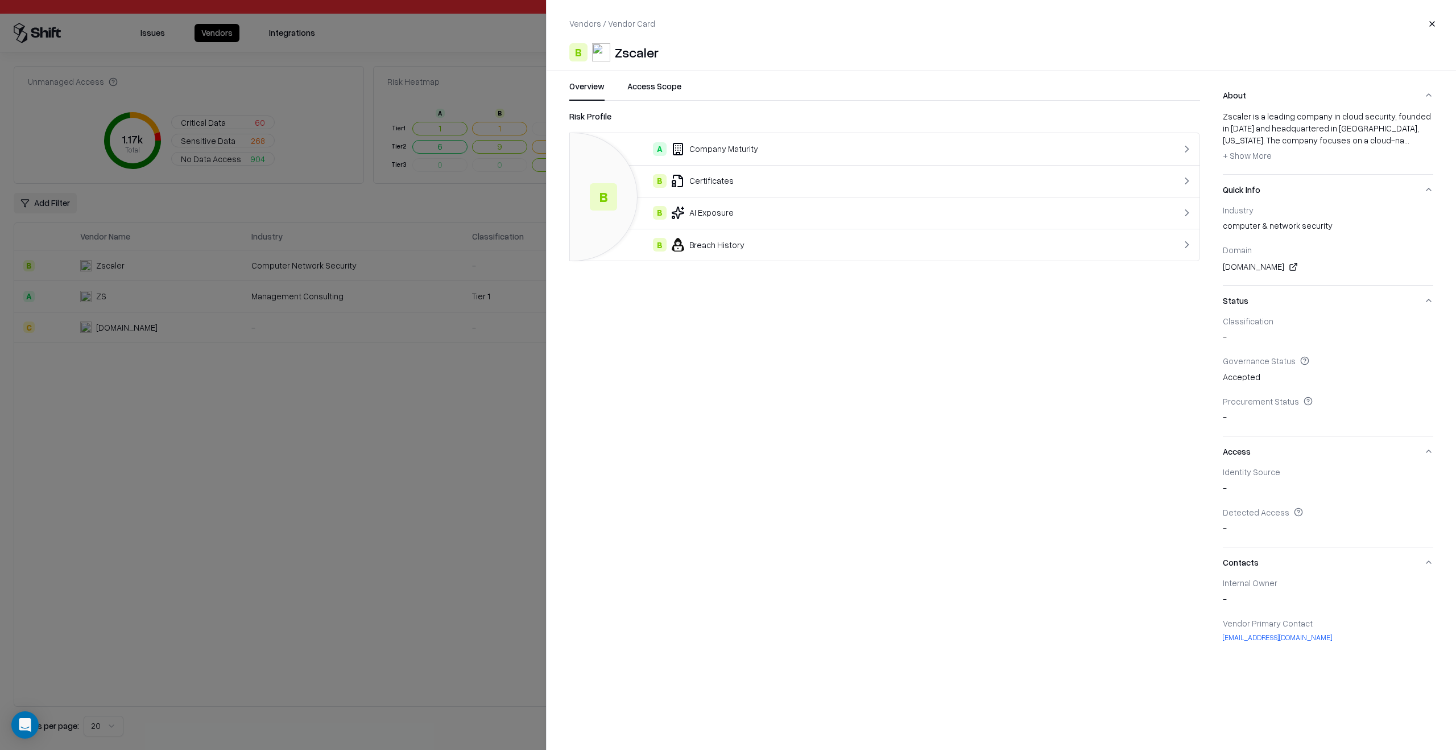
click at [325, 548] on div at bounding box center [728, 375] width 1456 height 750
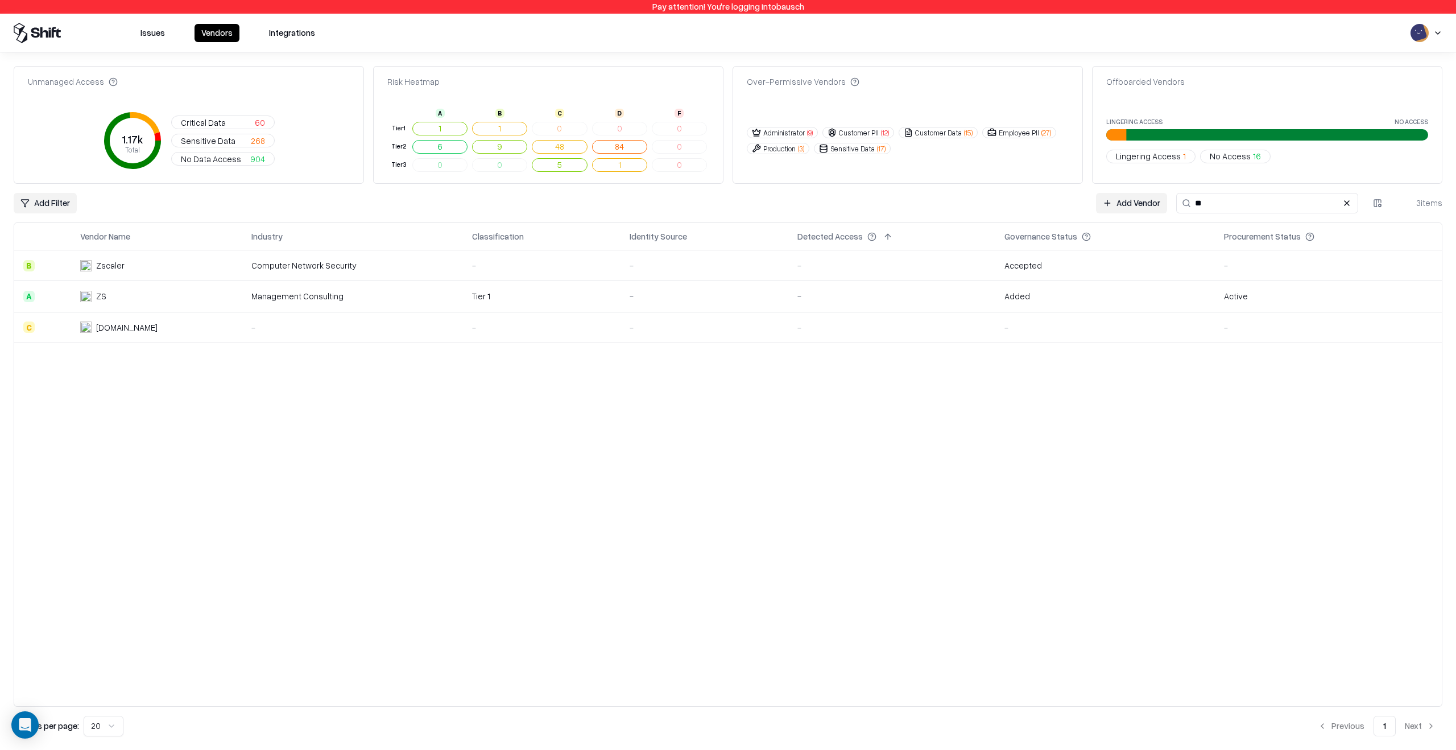
click at [304, 338] on td "-" at bounding box center [352, 327] width 221 height 31
click at [314, 282] on td "Management Consulting" at bounding box center [352, 296] width 221 height 31
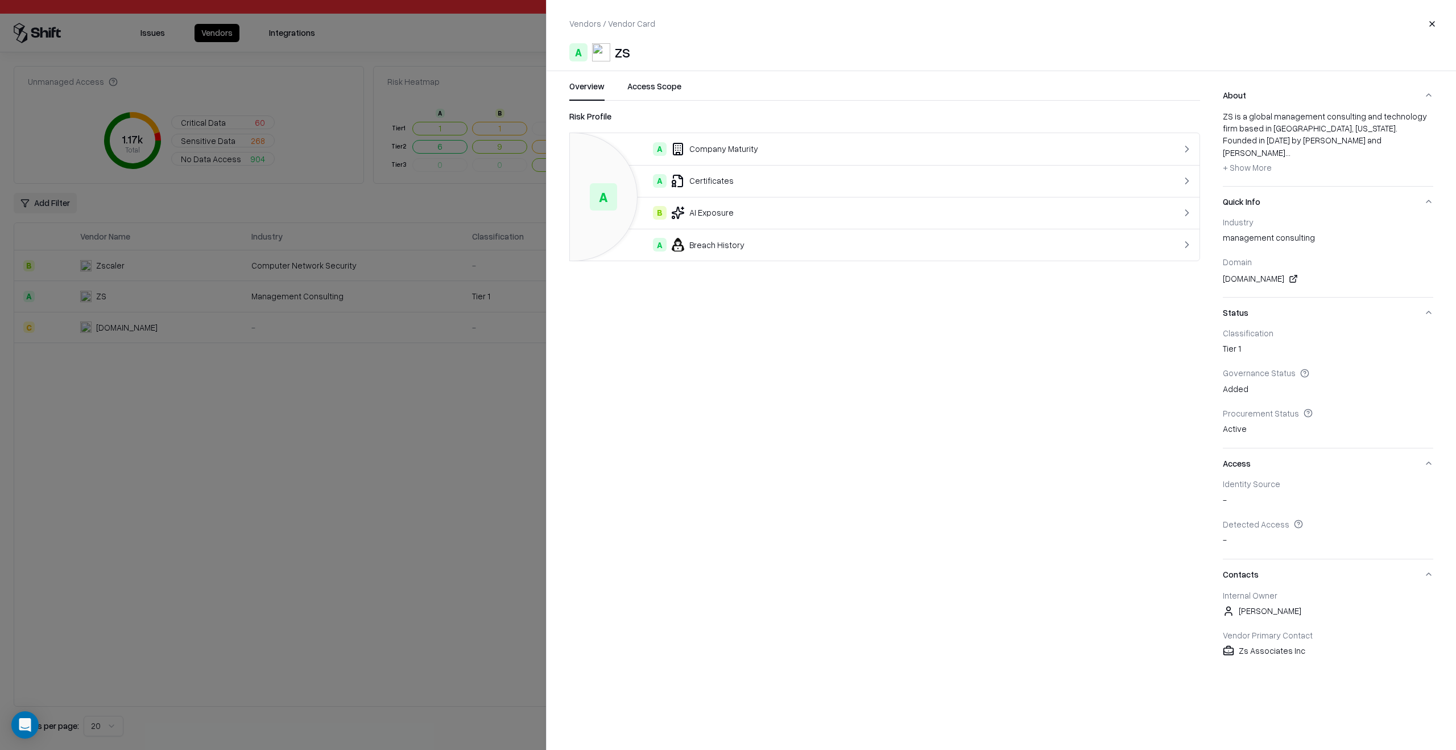
click at [259, 592] on div at bounding box center [728, 375] width 1456 height 750
